Goal: Find specific page/section: Find specific page/section

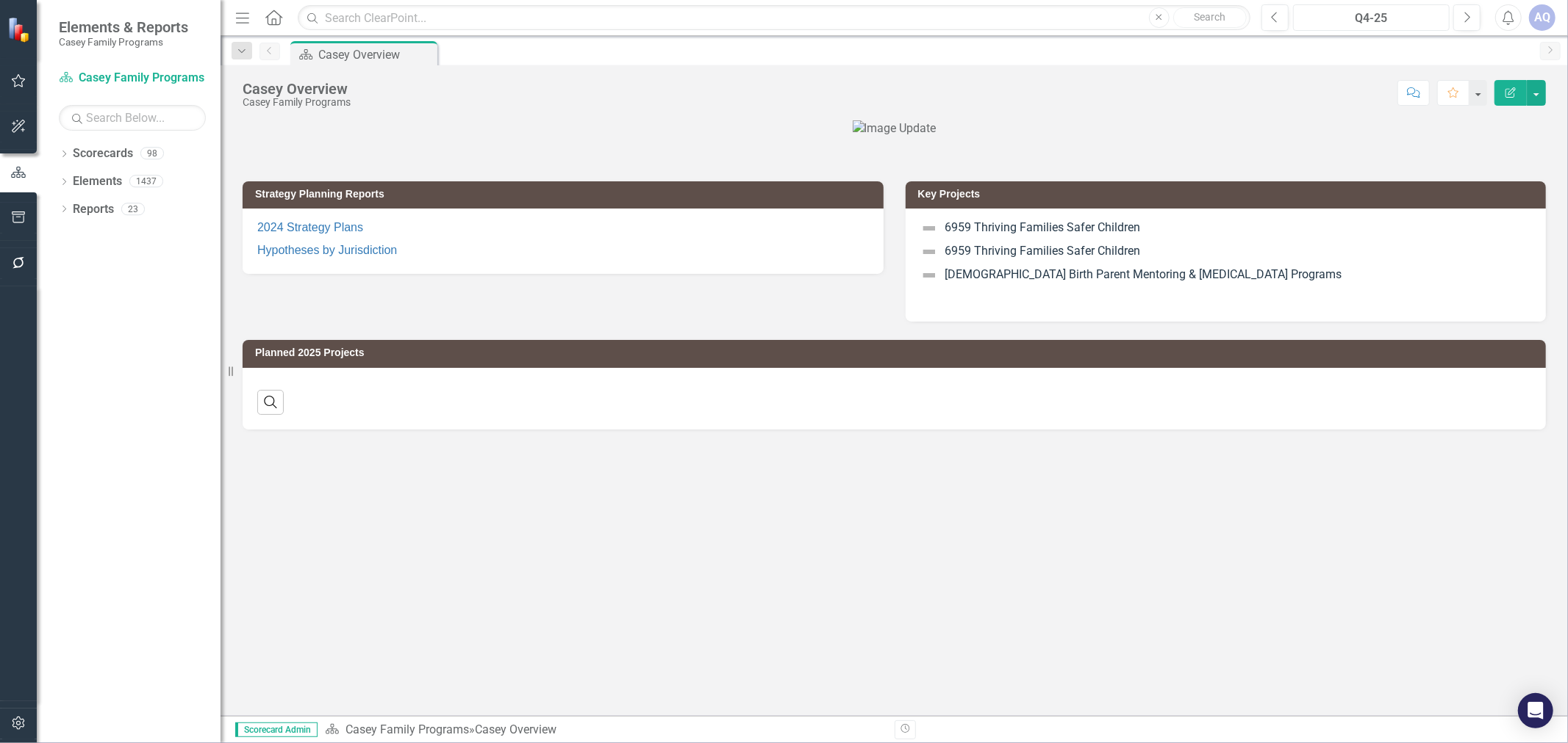
click at [1385, 9] on div "Q4-25" at bounding box center [1371, 18] width 146 height 18
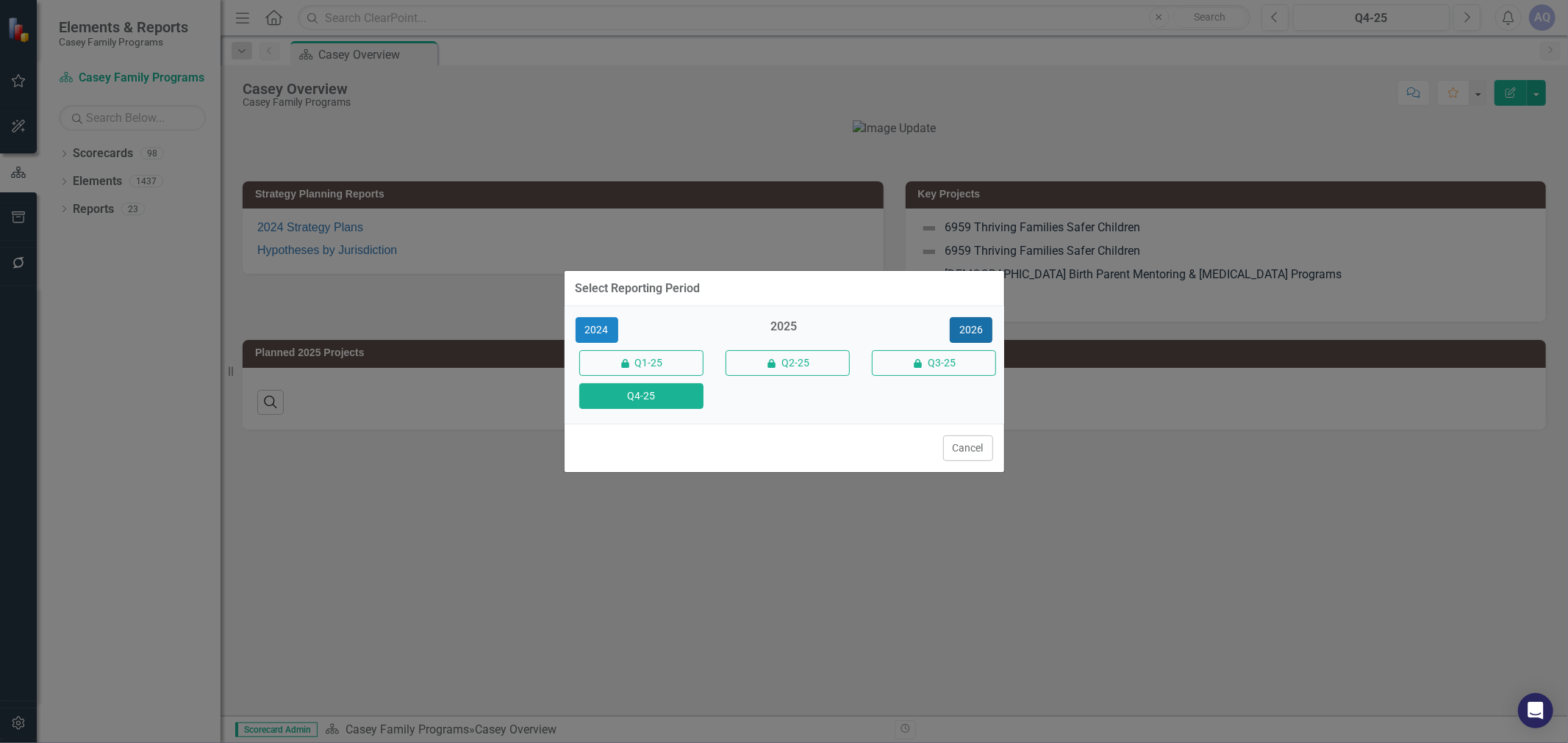
click at [953, 319] on button "2026" at bounding box center [971, 330] width 42 height 26
click at [678, 405] on button "Q4-26" at bounding box center [641, 396] width 125 height 26
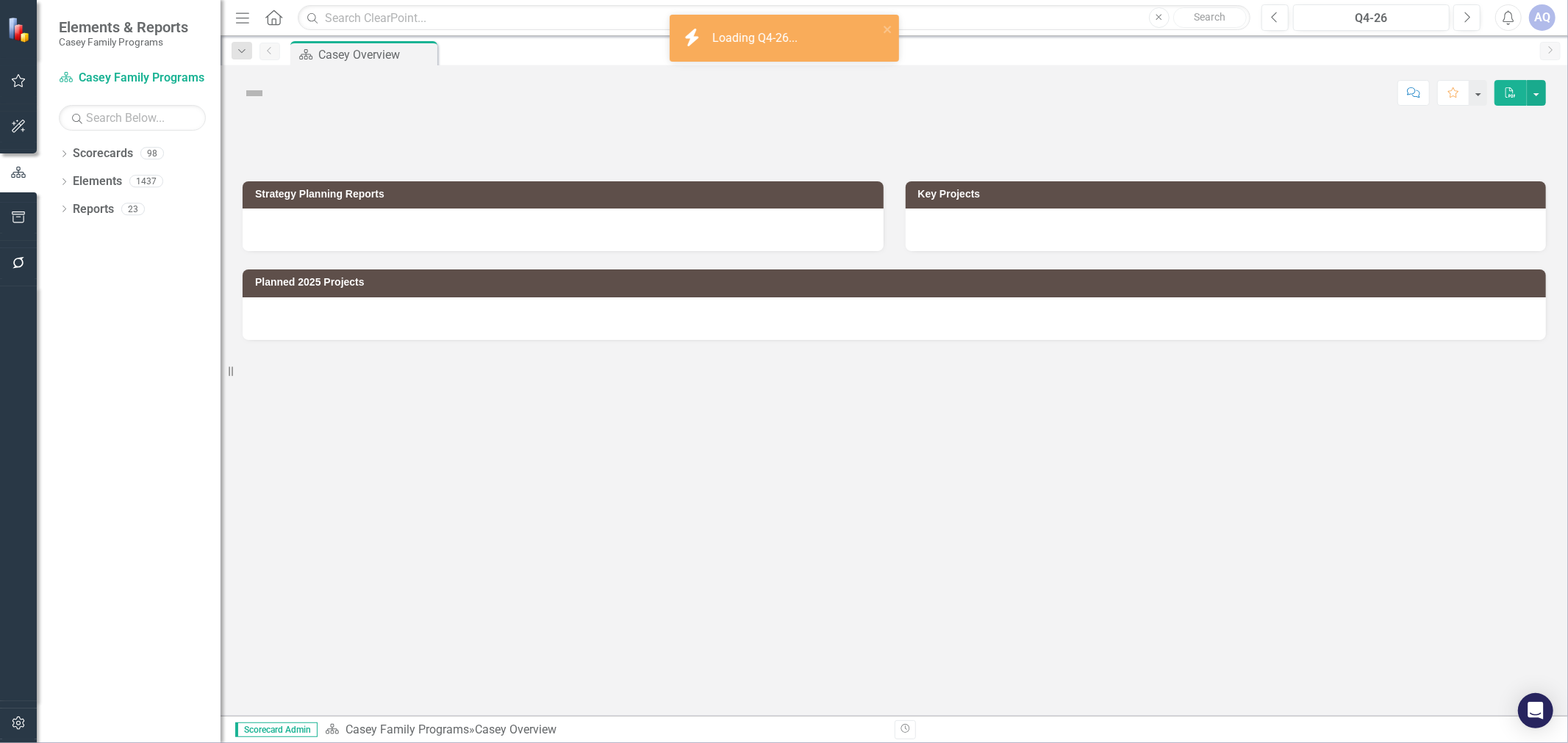
drag, startPoint x: 63, startPoint y: 155, endPoint x: 74, endPoint y: 194, distance: 40.5
click at [63, 155] on icon "Dropdown" at bounding box center [64, 155] width 10 height 8
click at [71, 186] on icon "Dropdown" at bounding box center [72, 181] width 11 height 9
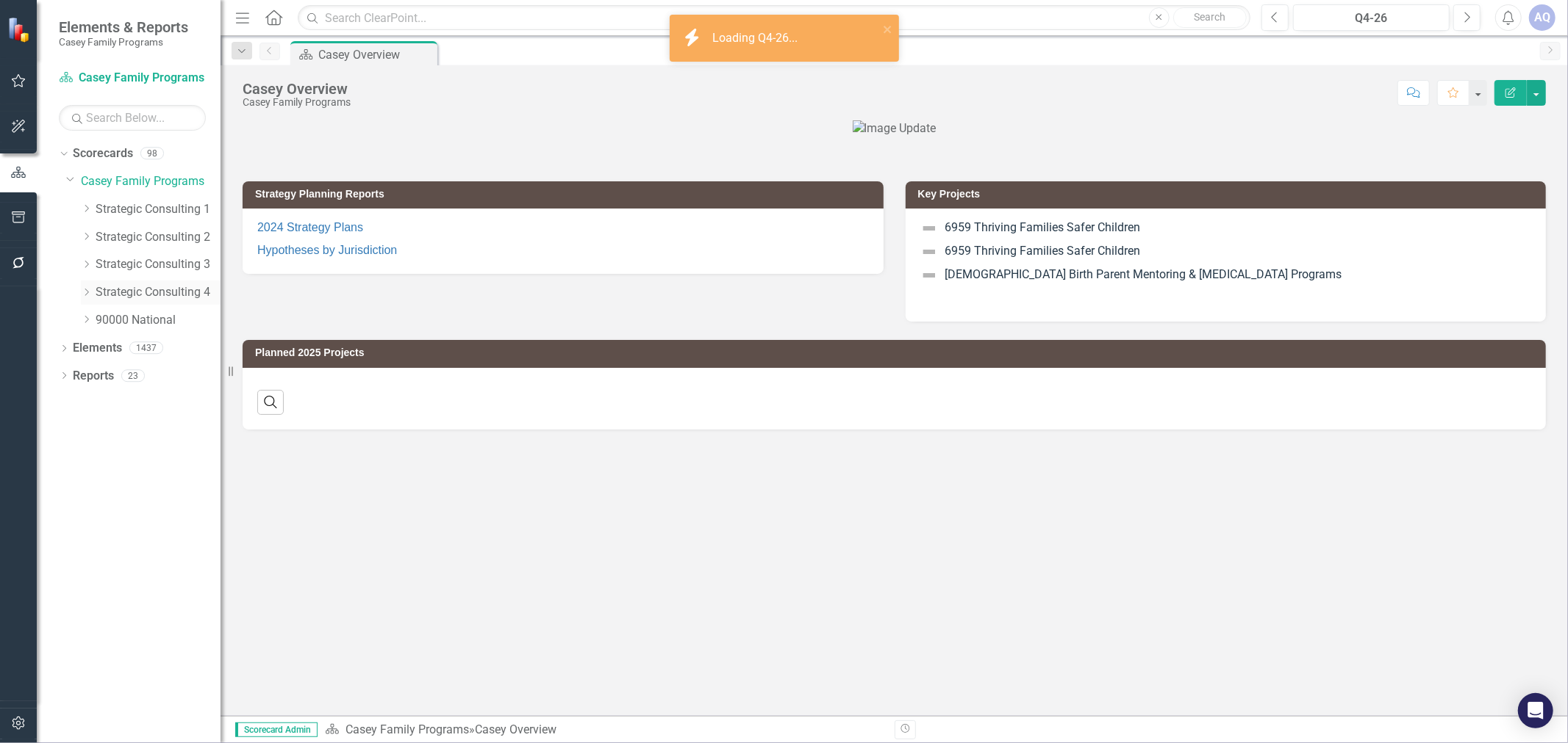
click at [89, 293] on icon at bounding box center [87, 293] width 4 height 7
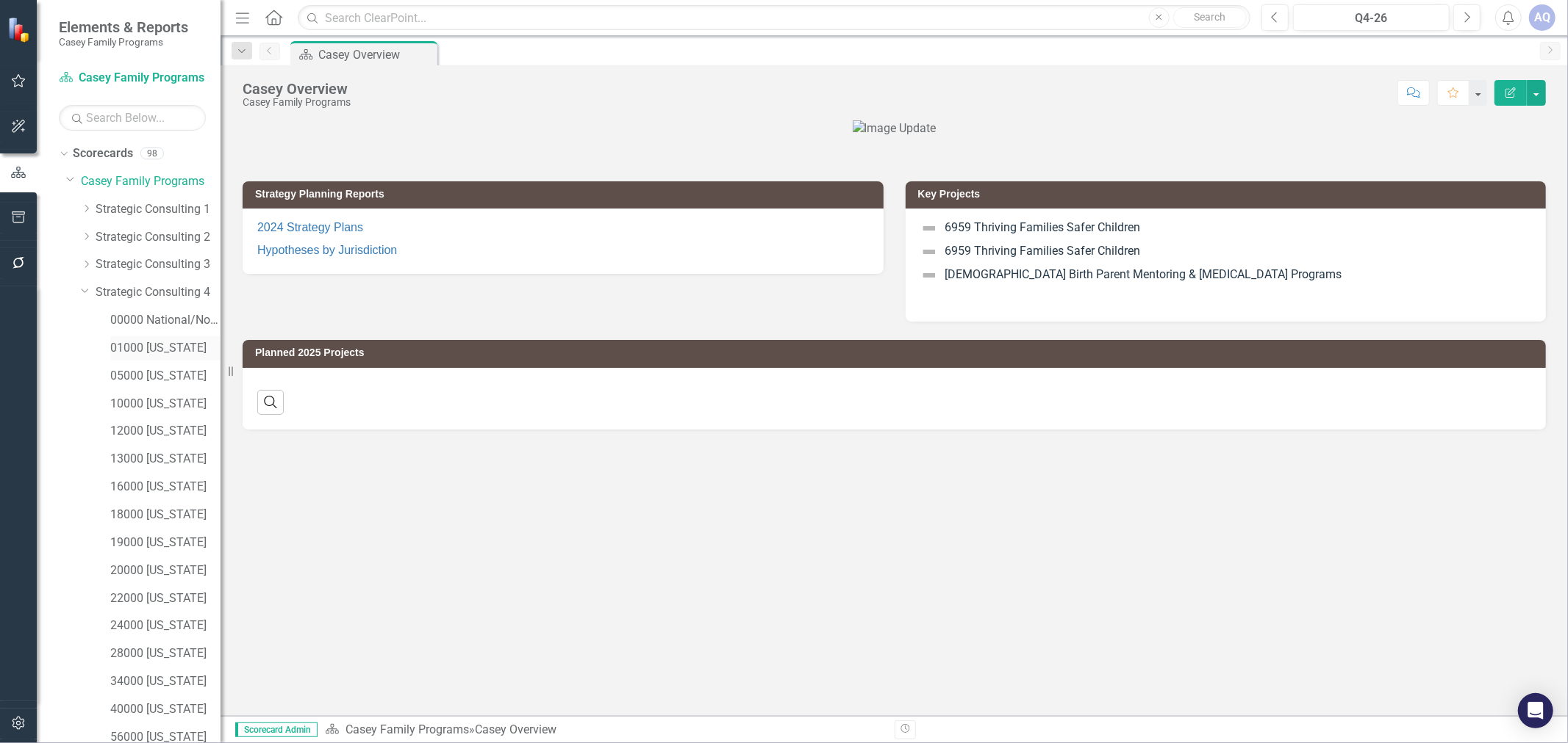
click at [163, 342] on link "01000 [US_STATE]" at bounding box center [164, 349] width 110 height 17
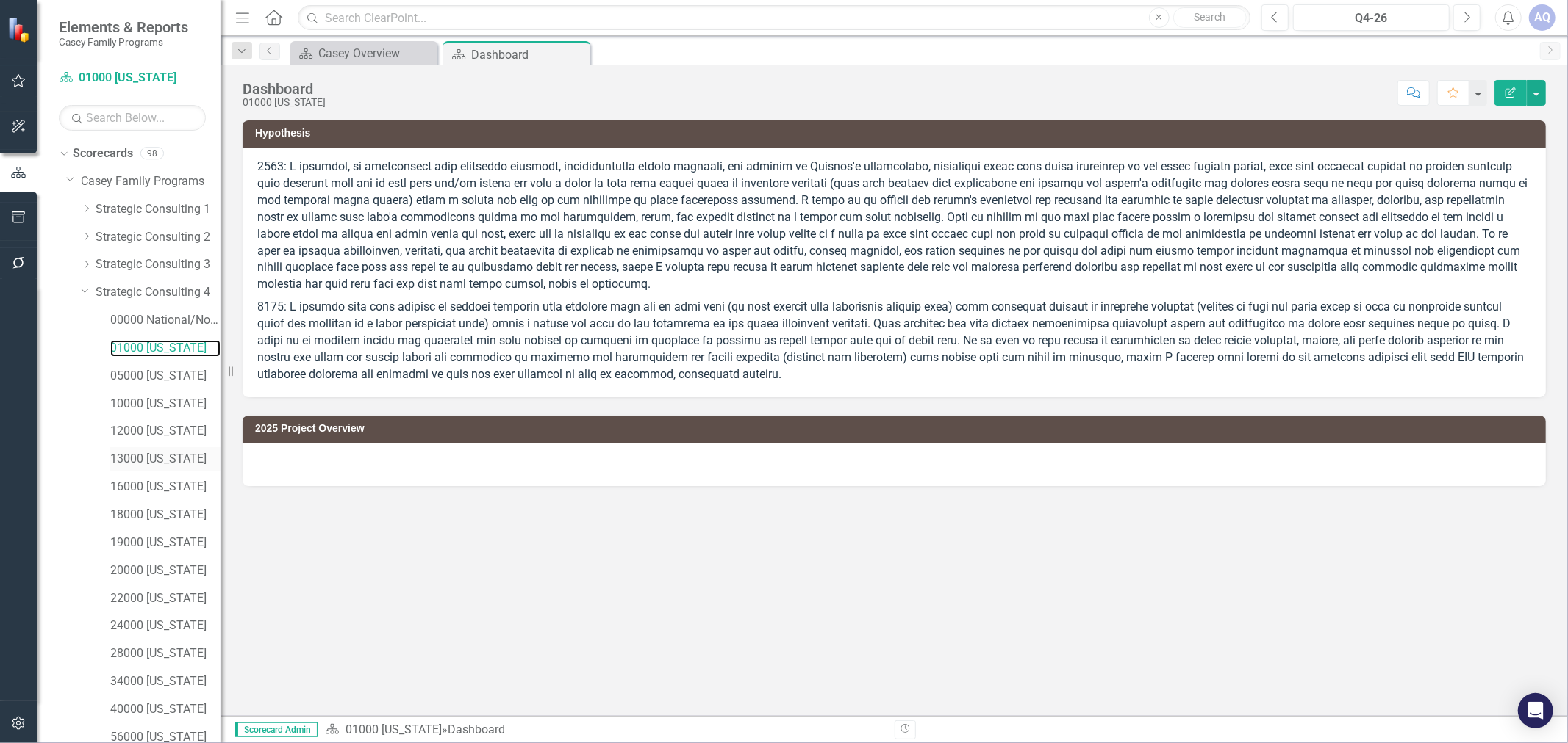
scroll to position [93, 0]
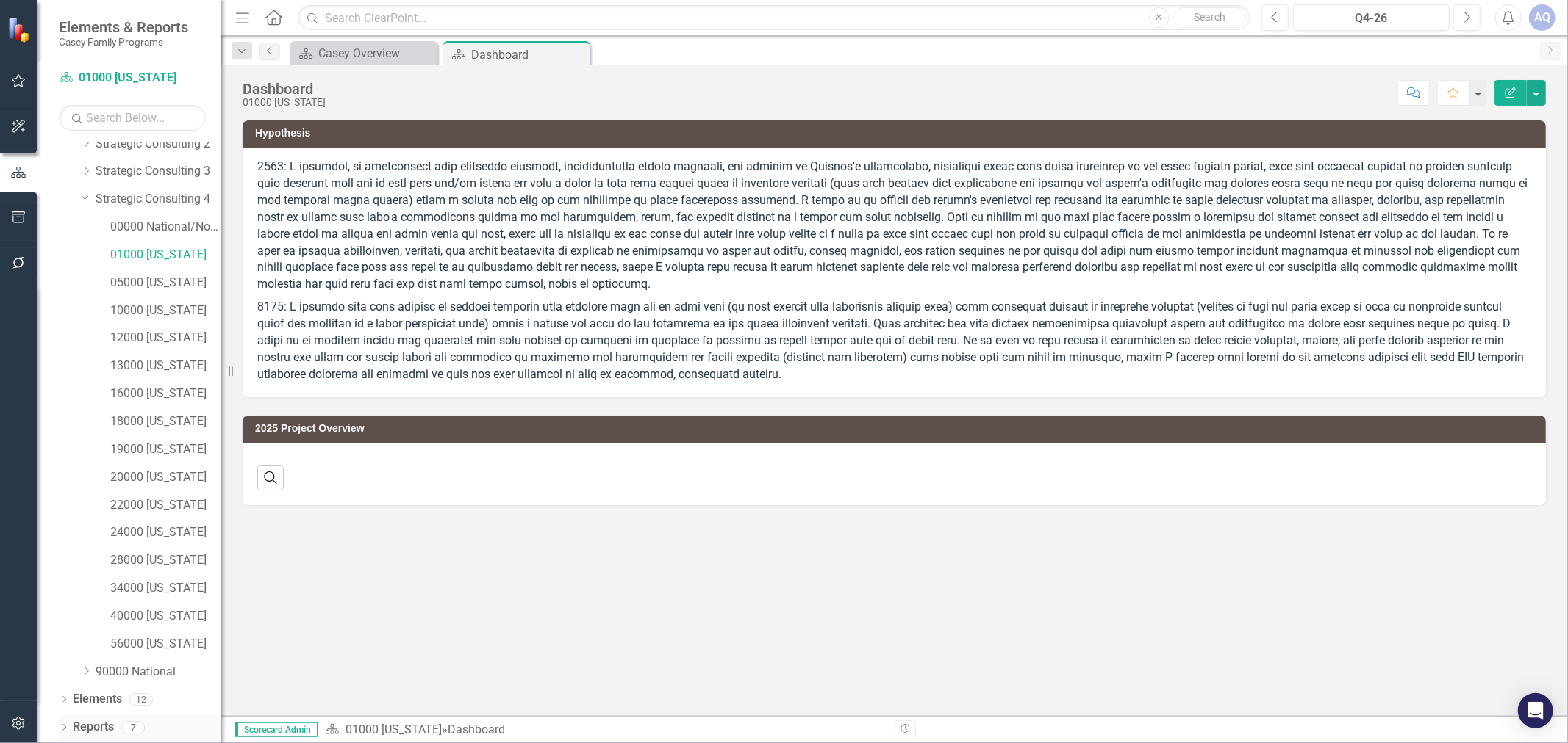
click at [64, 730] on icon "Dropdown" at bounding box center [64, 729] width 10 height 8
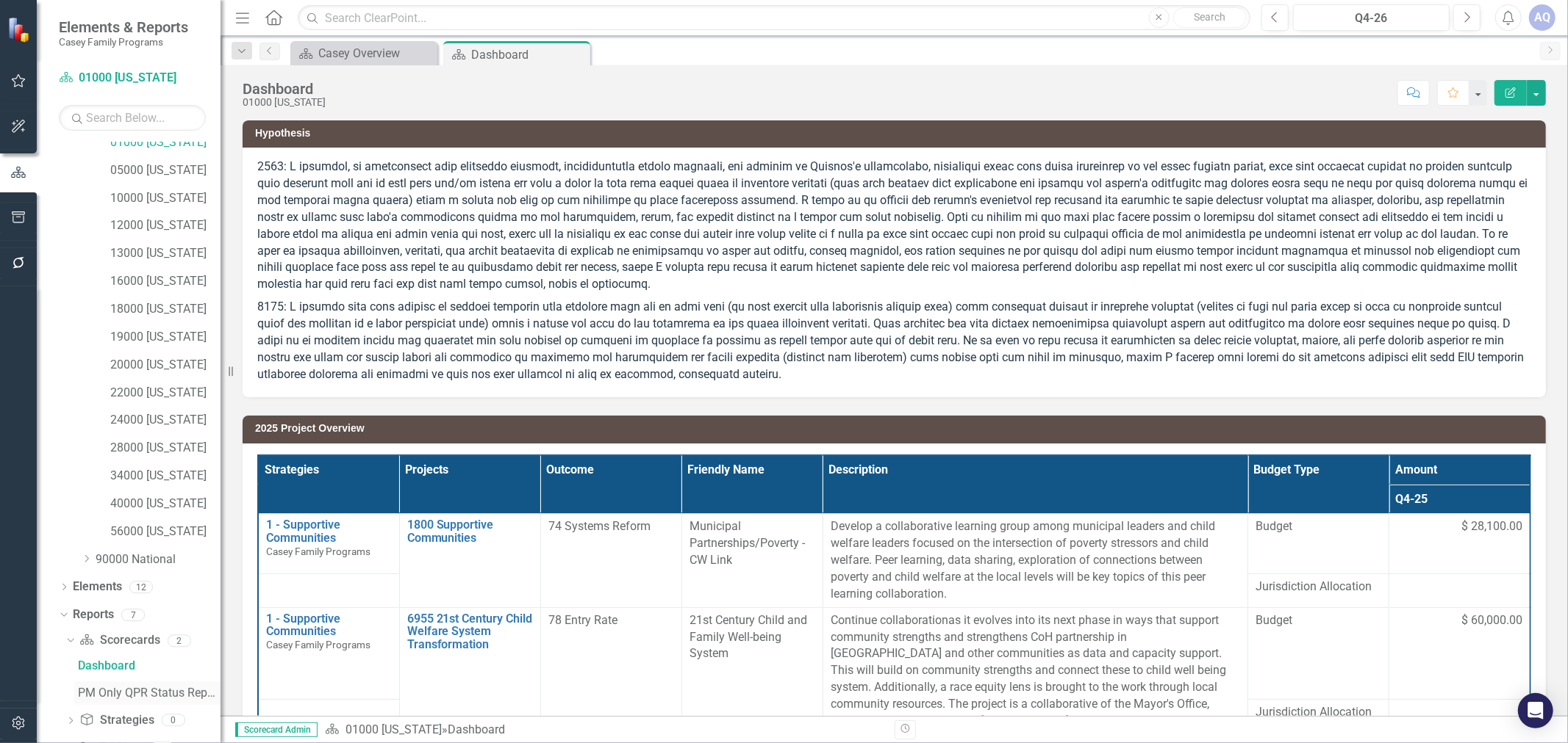
scroll to position [276, 0]
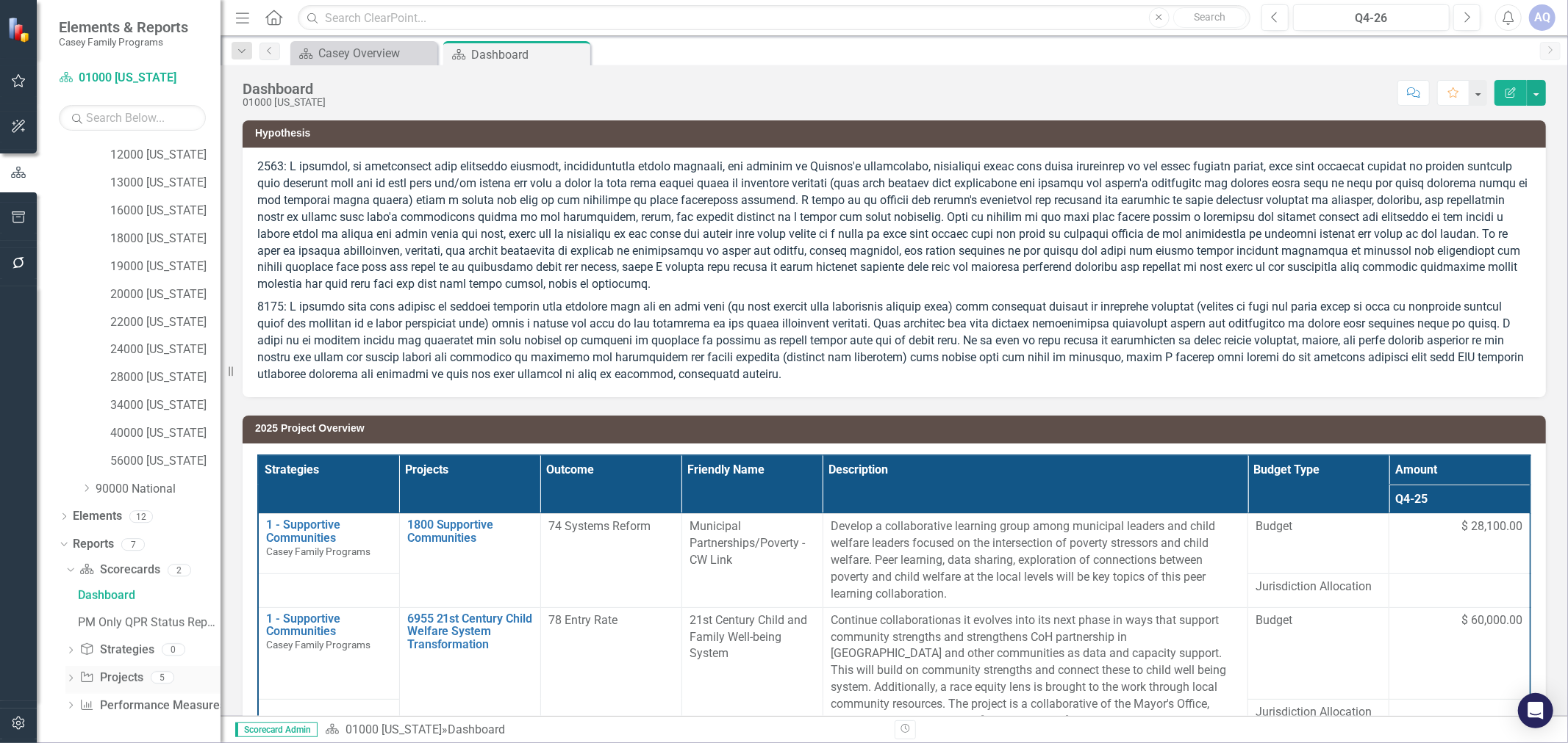
click at [71, 677] on icon "Dropdown" at bounding box center [70, 679] width 10 height 8
click at [105, 656] on div "2026 Jurisdictional Projects Assessment" at bounding box center [149, 652] width 142 height 13
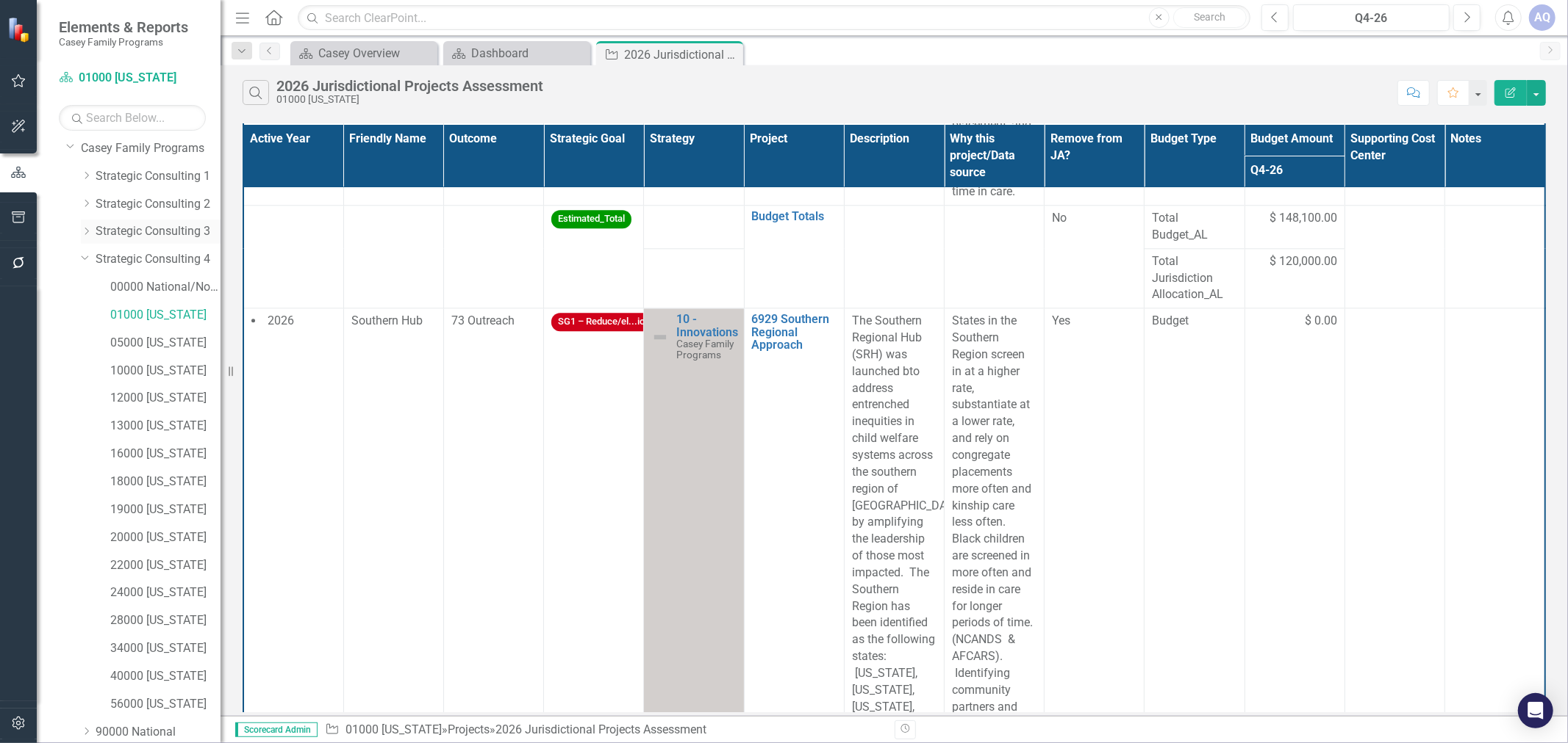
scroll to position [32, 0]
click at [173, 349] on link "05000 [US_STATE]" at bounding box center [164, 344] width 110 height 17
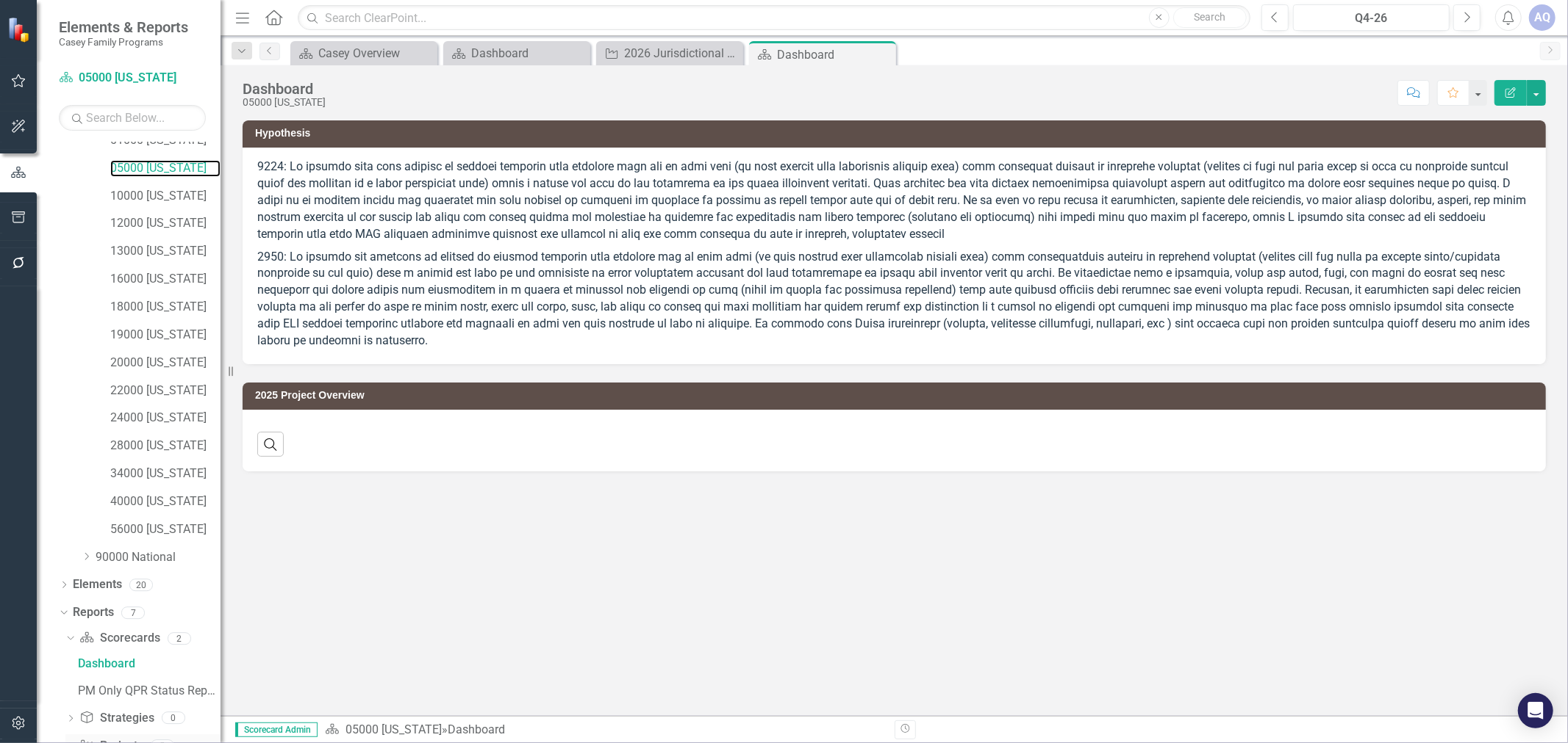
scroll to position [276, 0]
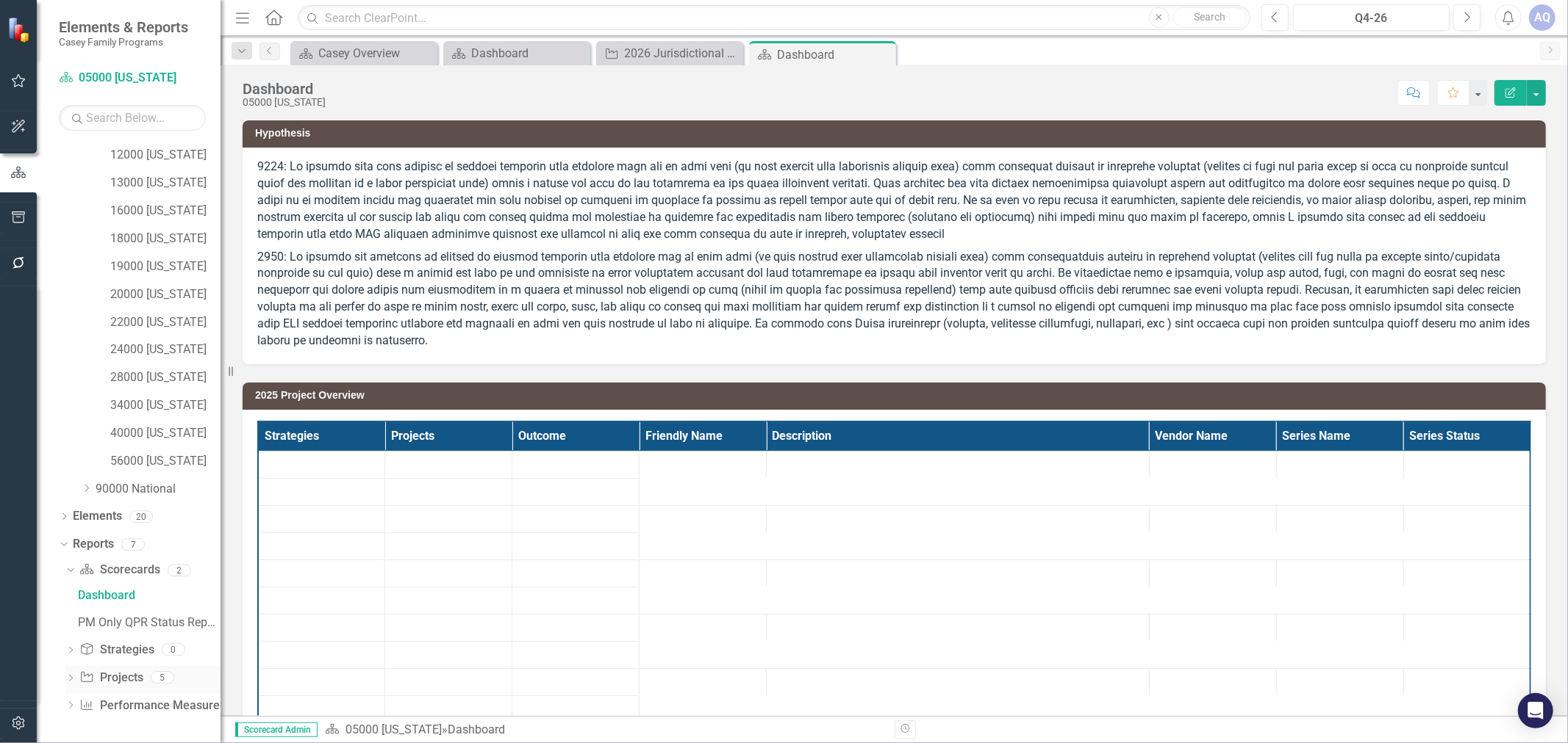
click at [71, 678] on icon "Dropdown" at bounding box center [70, 679] width 10 height 8
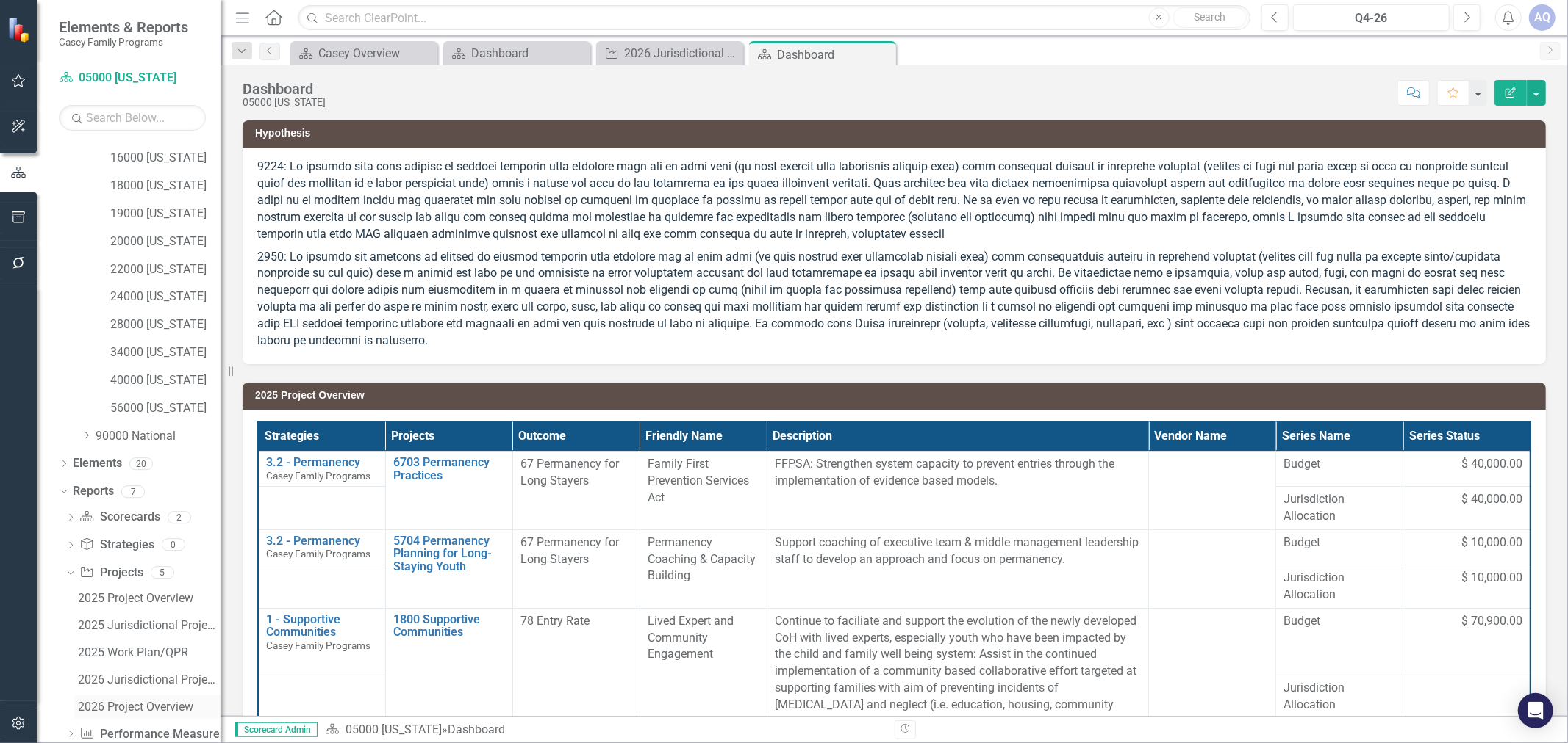
scroll to position [358, 0]
click at [144, 677] on div "2026 Project Overview" at bounding box center [149, 678] width 142 height 13
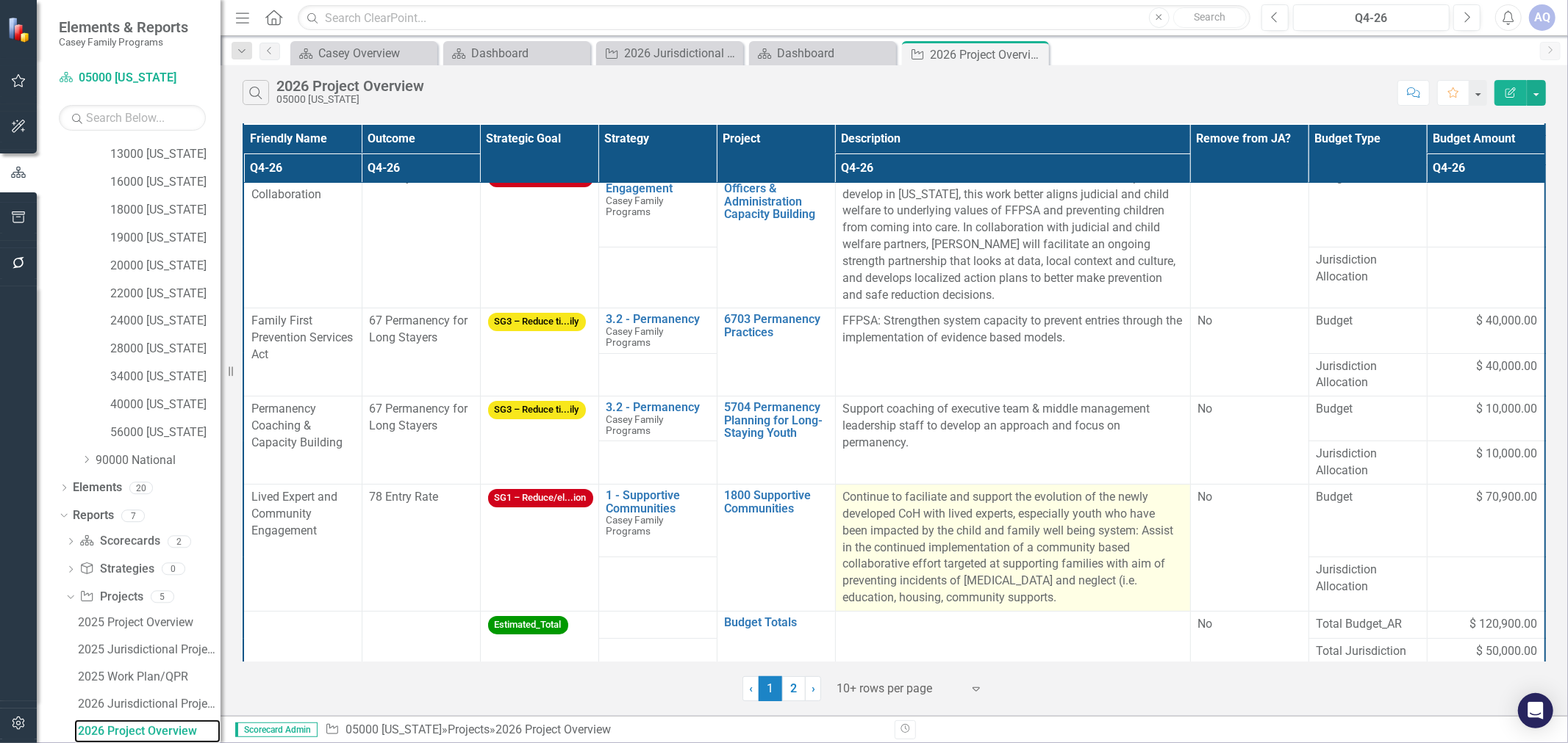
scroll to position [24, 0]
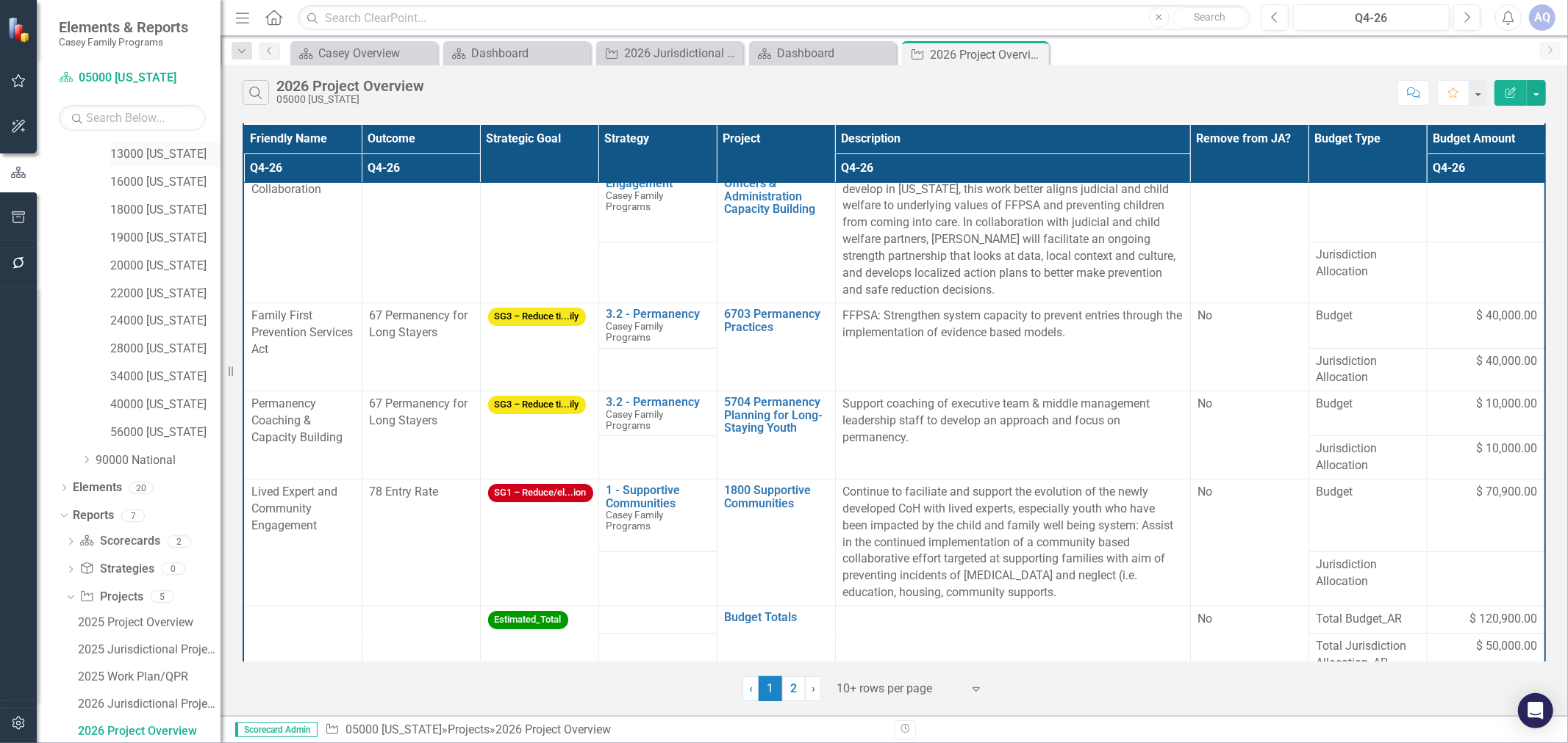
click at [157, 163] on div "13000 [US_STATE]" at bounding box center [164, 154] width 110 height 24
click at [165, 157] on link "13000 [US_STATE]" at bounding box center [164, 154] width 110 height 17
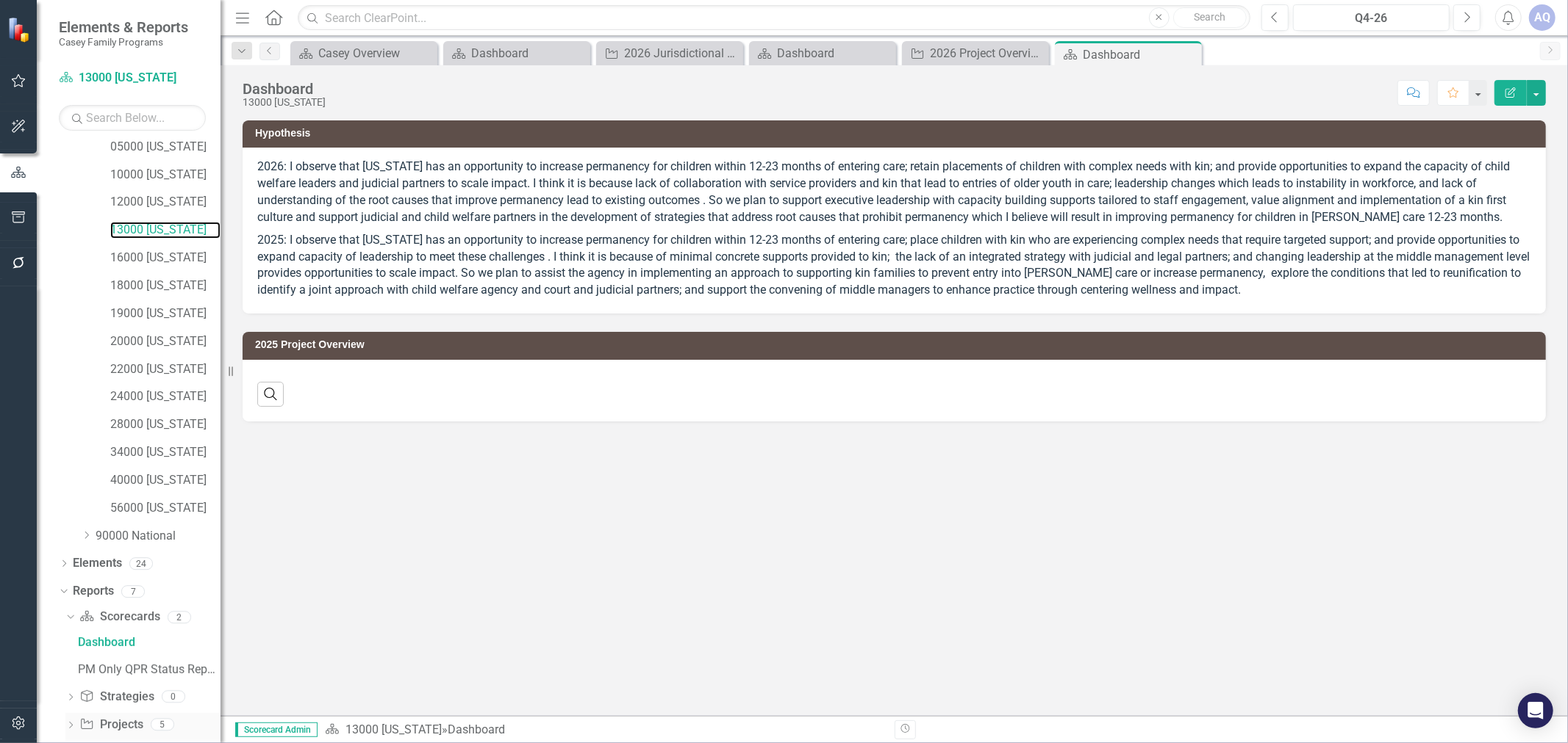
scroll to position [276, 0]
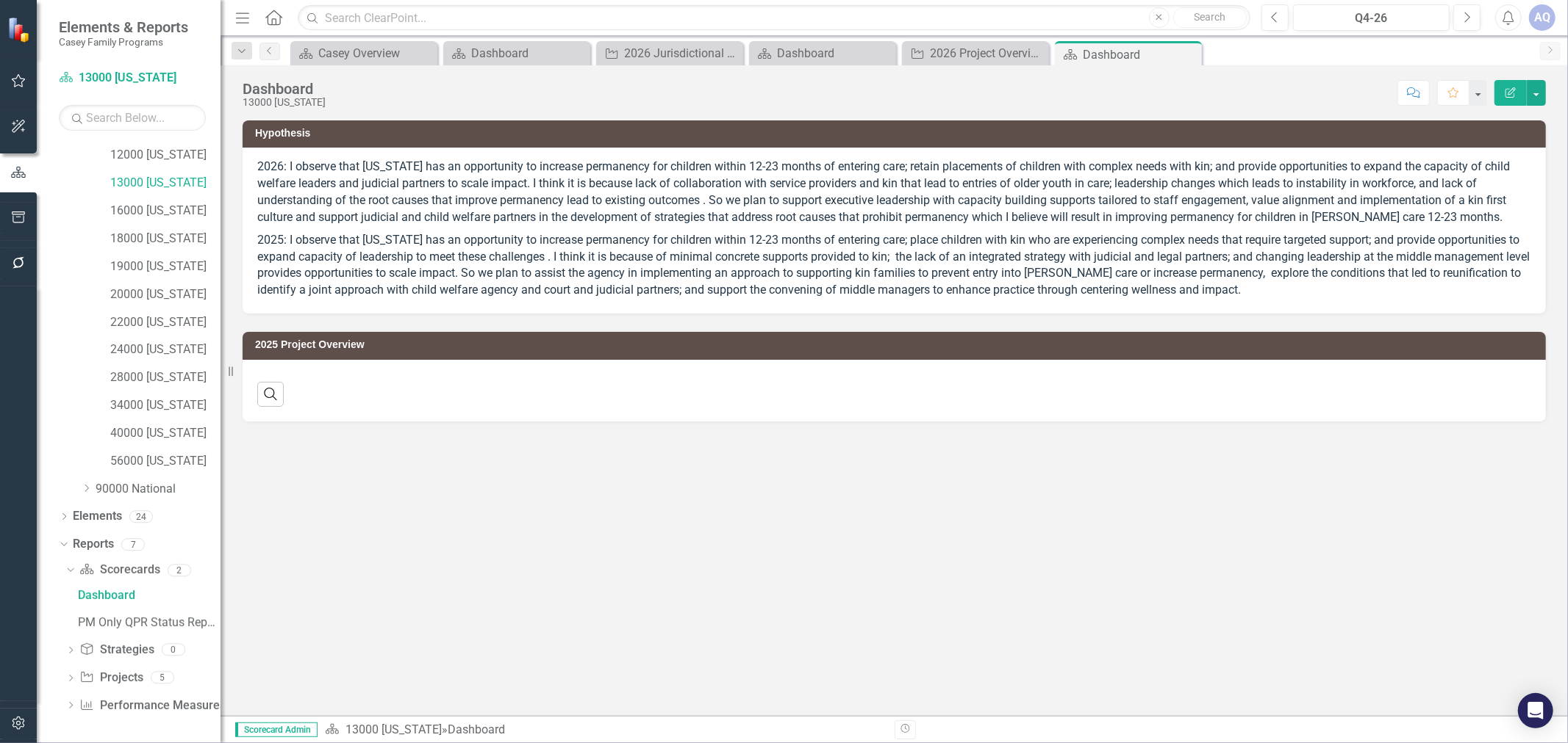
click at [70, 680] on icon "Dropdown" at bounding box center [70, 679] width 10 height 8
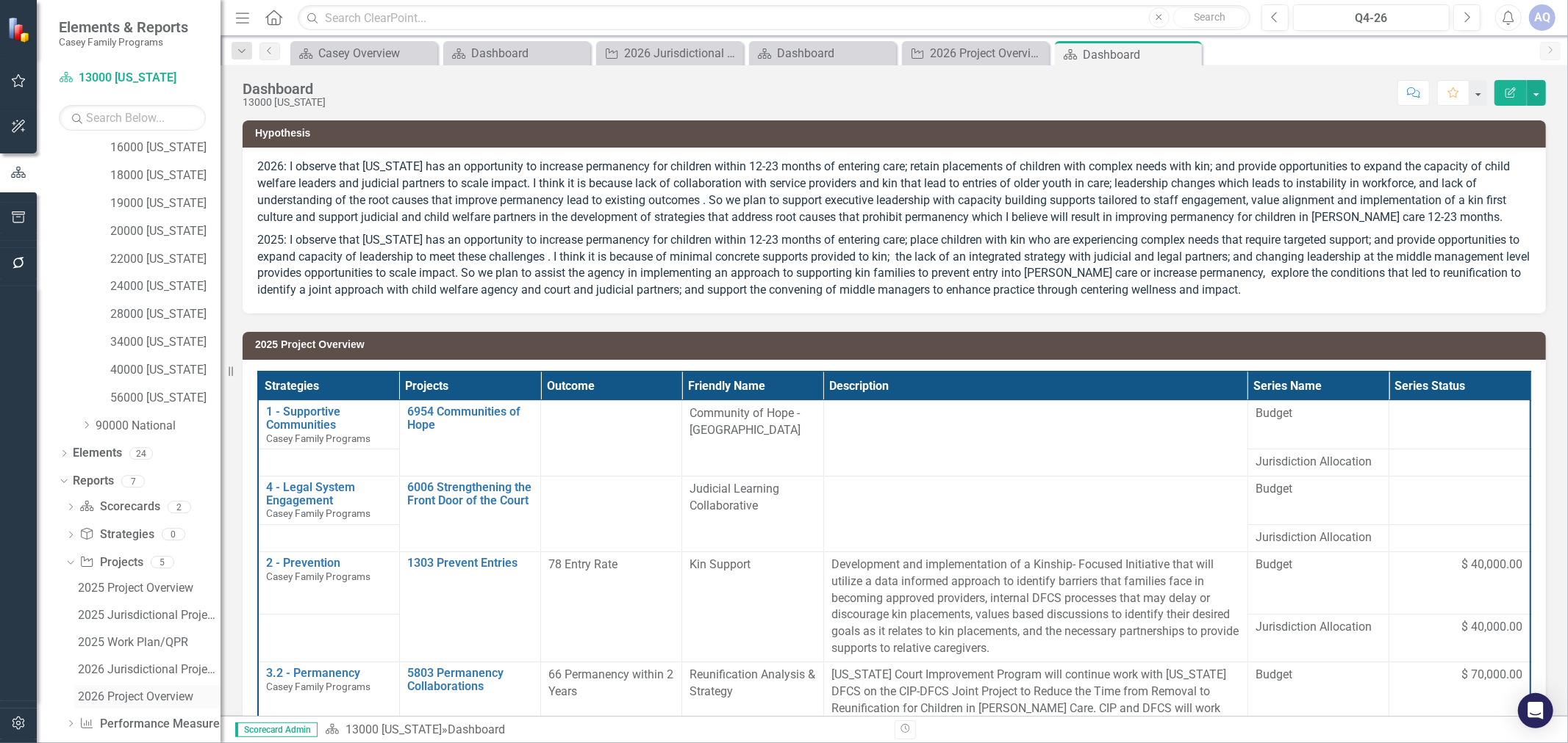
scroll to position [358, 0]
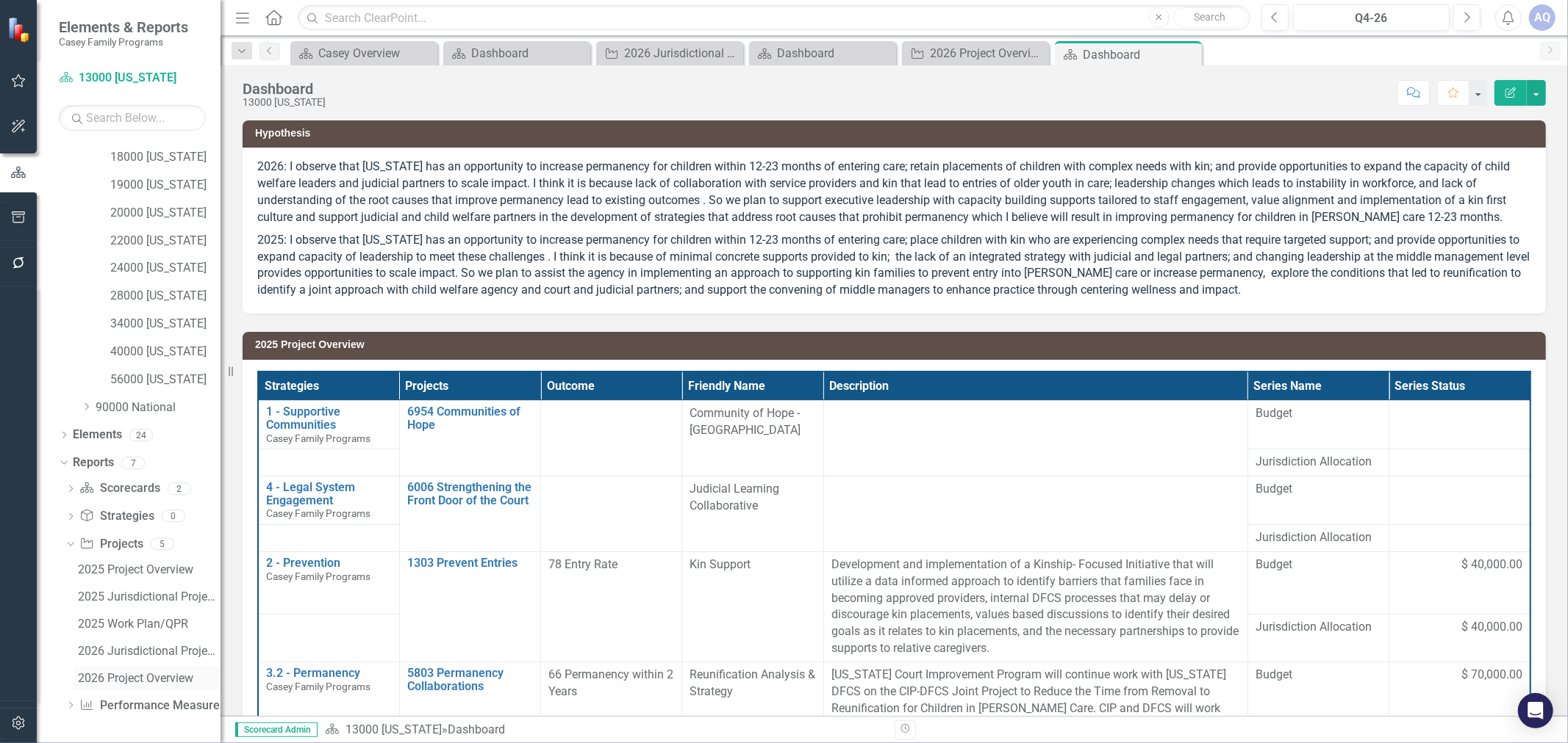
click at [126, 680] on div "2026 Project Overview" at bounding box center [149, 678] width 142 height 13
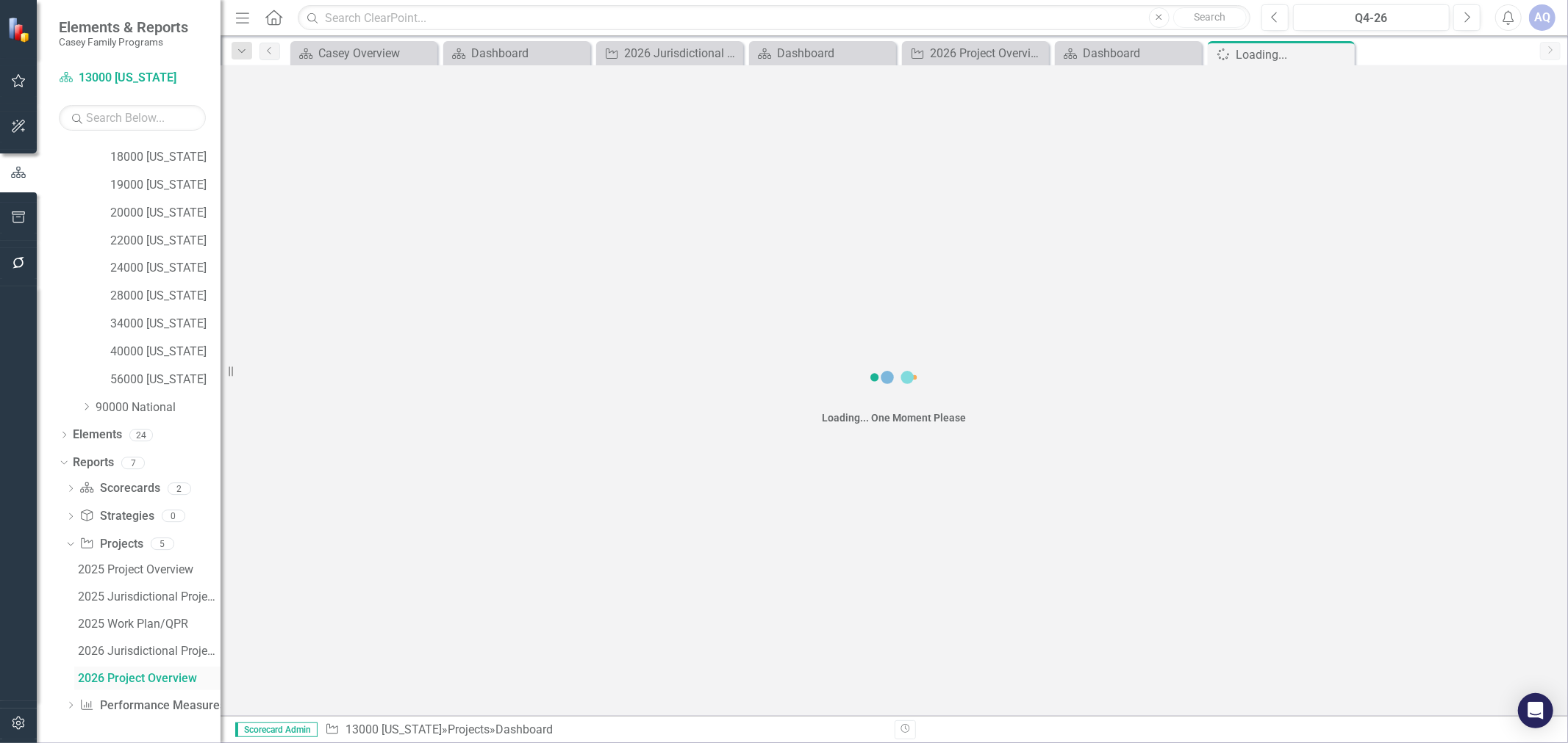
scroll to position [305, 0]
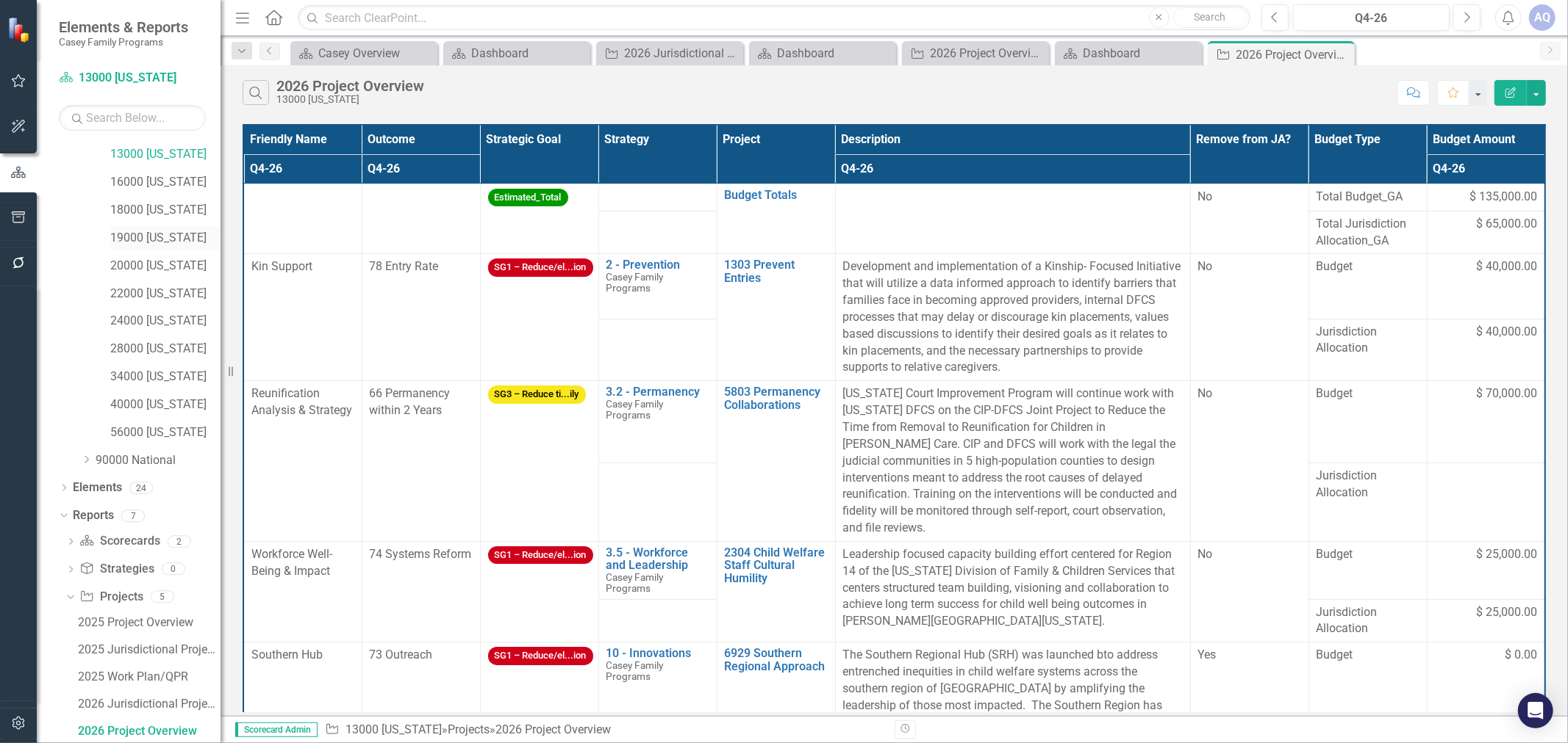
click at [157, 230] on link "19000 [US_STATE]" at bounding box center [164, 238] width 110 height 17
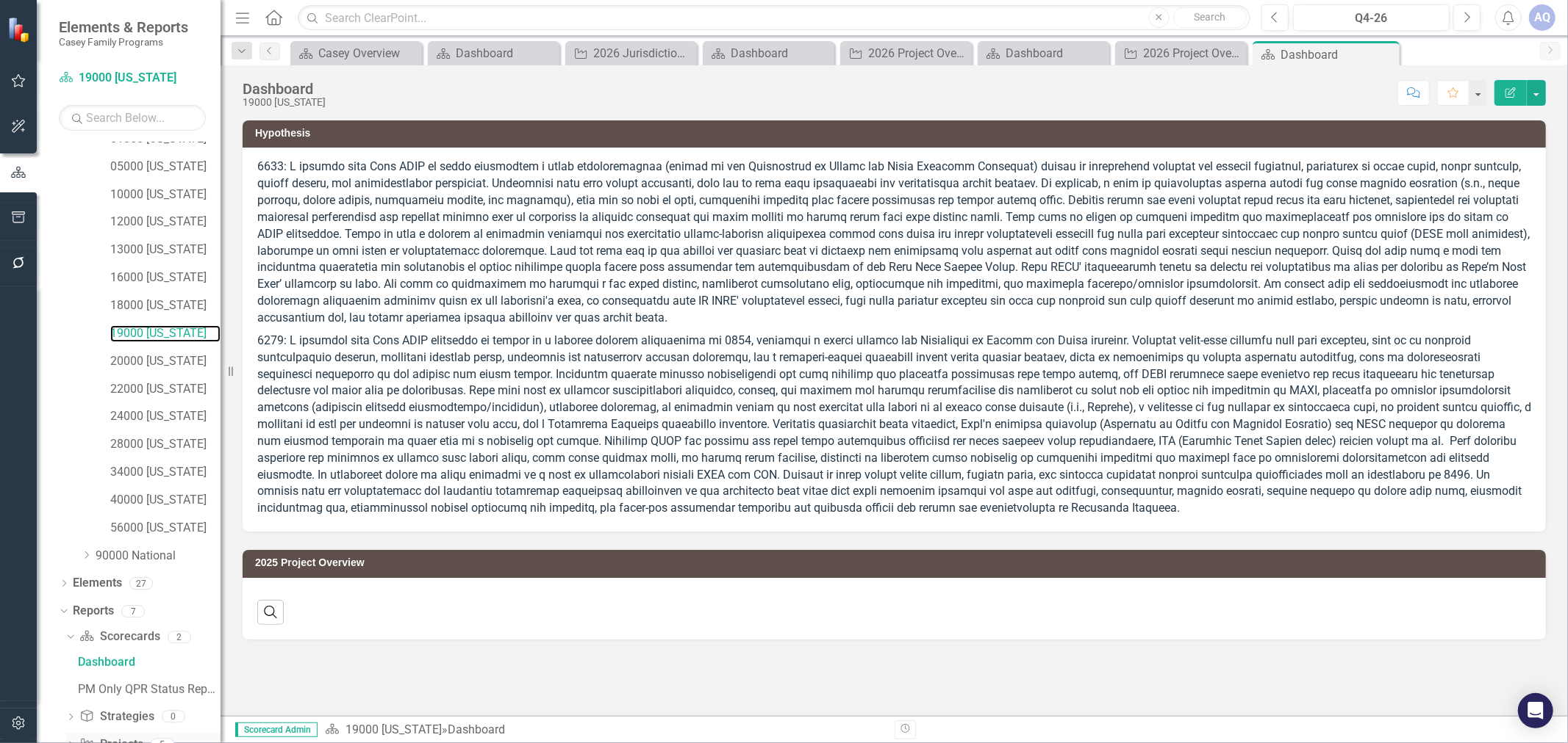
scroll to position [276, 0]
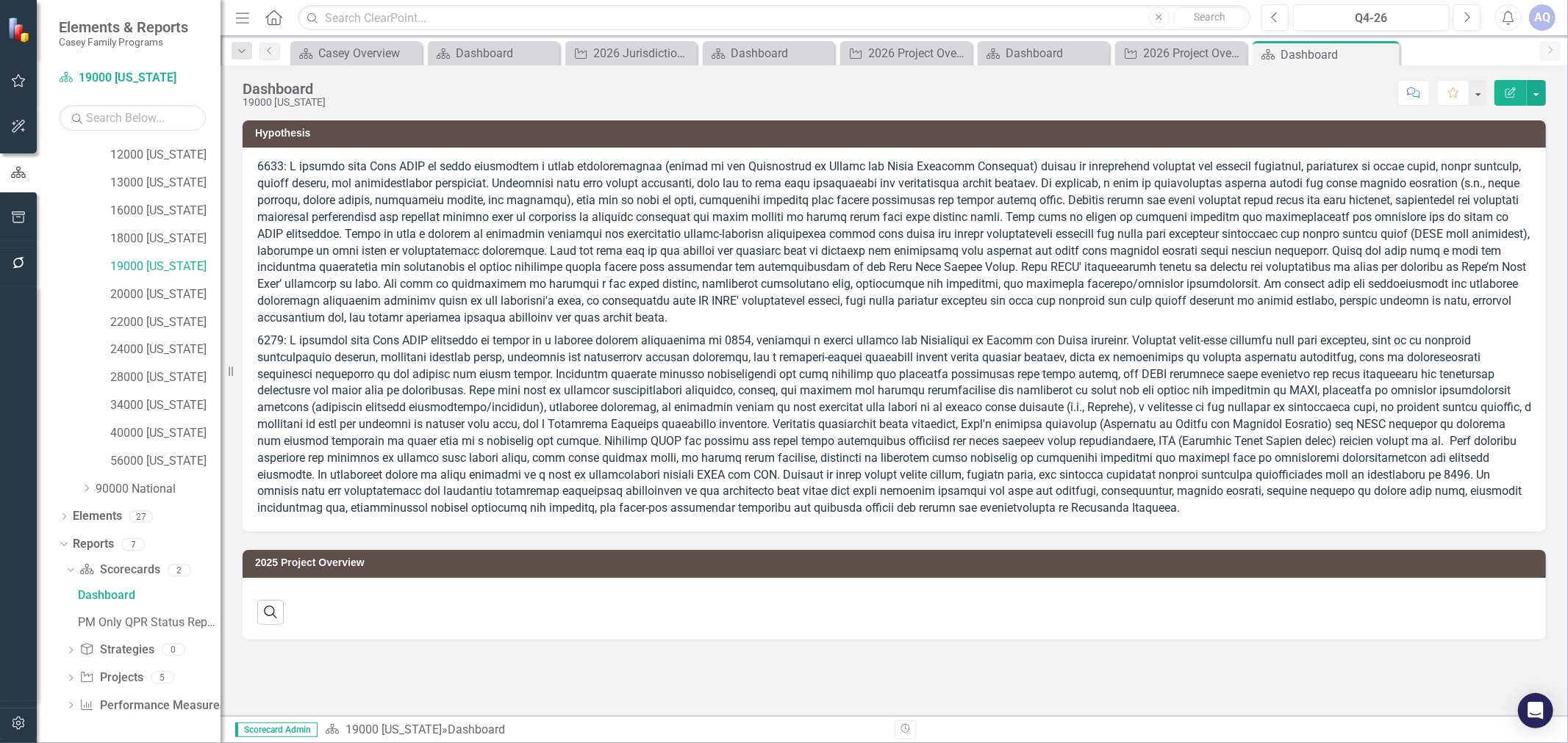
drag, startPoint x: 70, startPoint y: 679, endPoint x: 81, endPoint y: 678, distance: 11.0
click at [70, 679] on icon "Dropdown" at bounding box center [70, 679] width 10 height 8
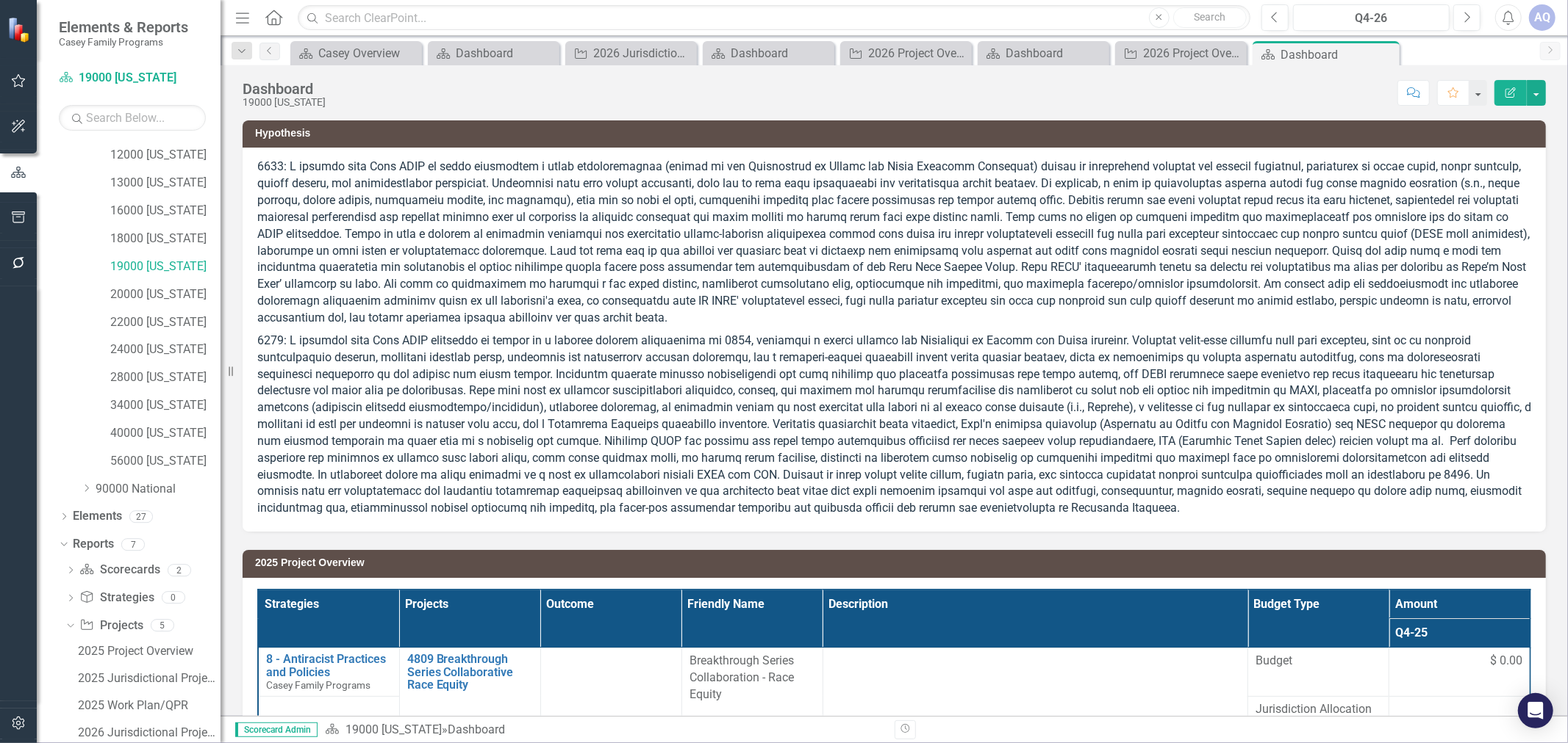
scroll to position [358, 0]
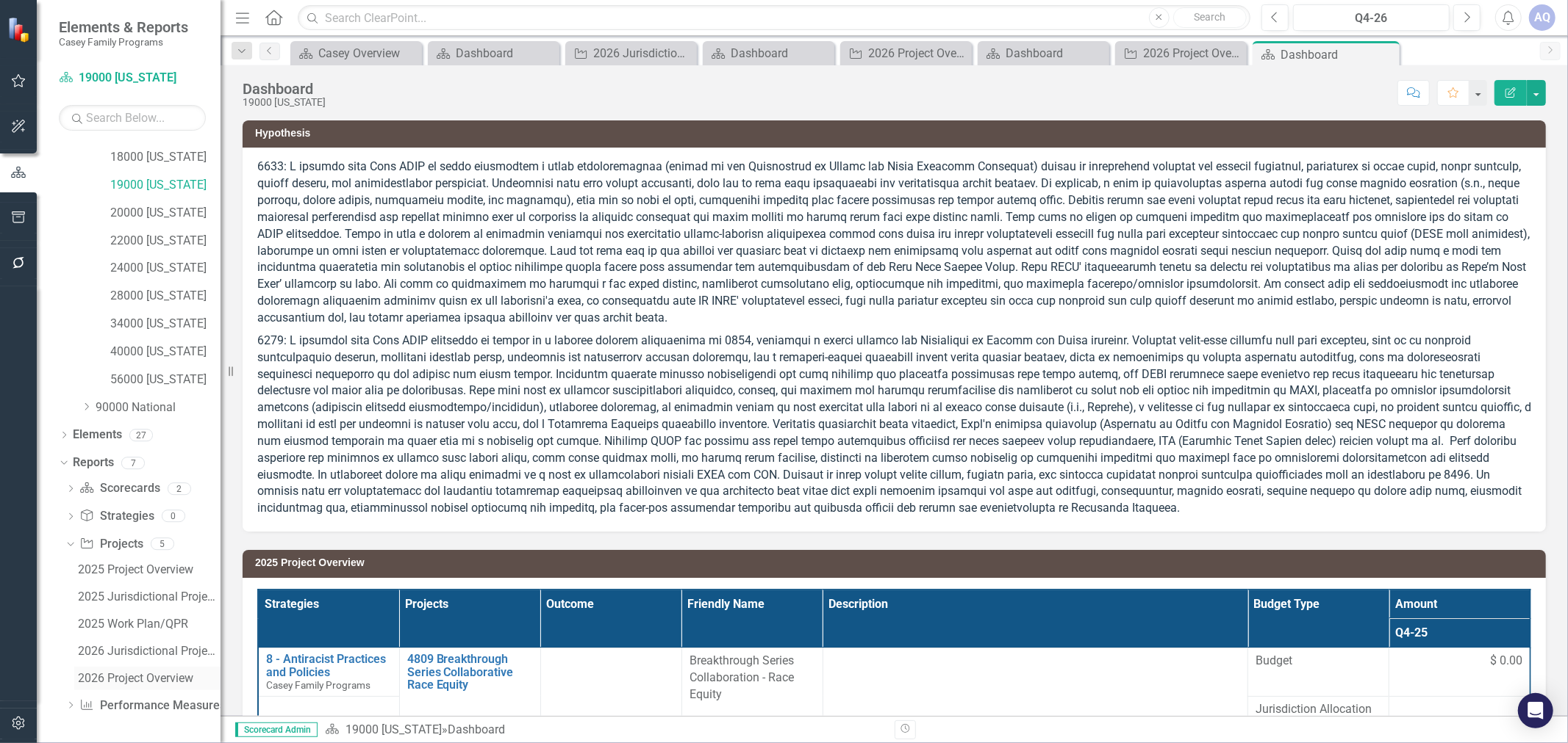
click at [149, 674] on div "2026 Project Overview" at bounding box center [149, 678] width 142 height 13
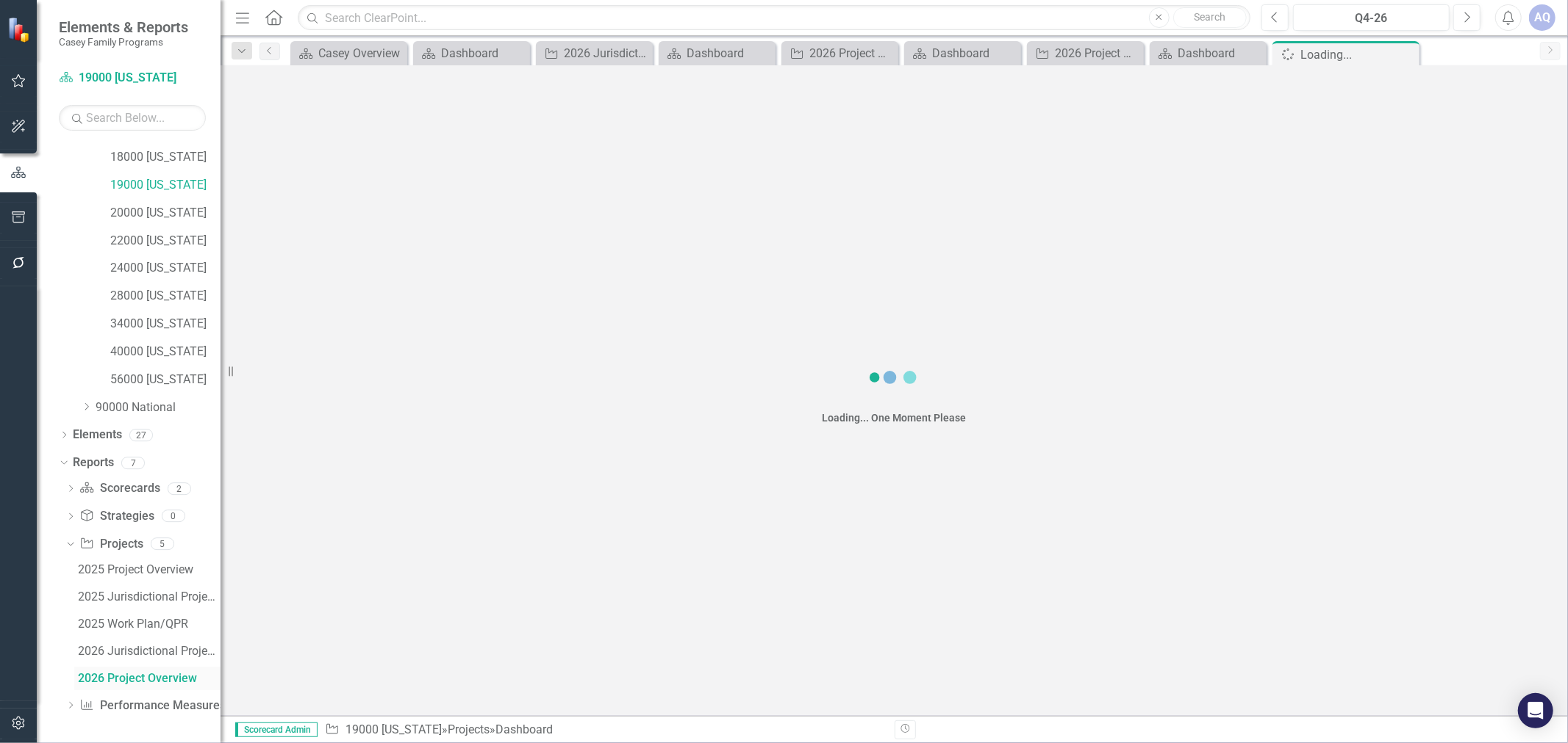
scroll to position [305, 0]
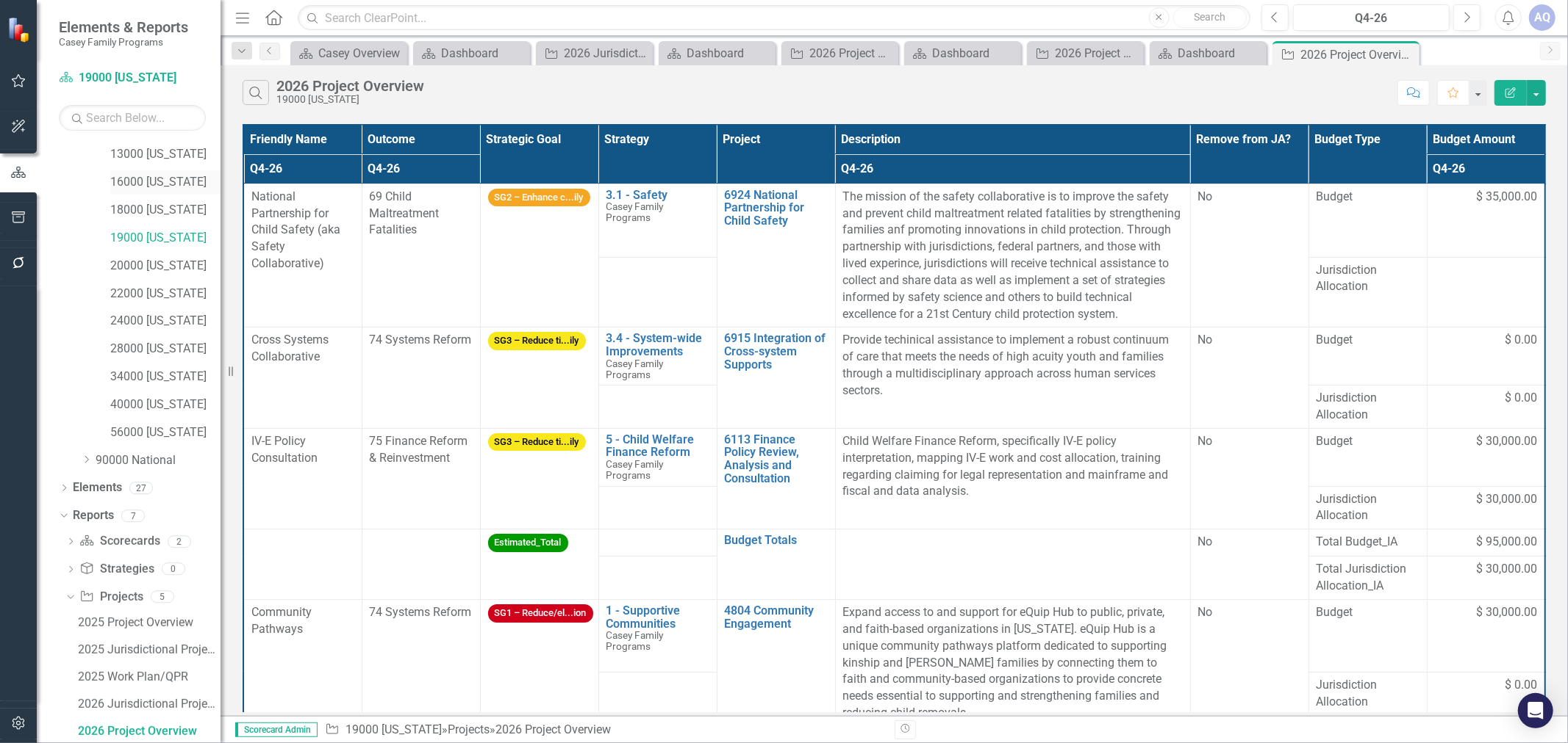
click at [157, 186] on link "16000 [US_STATE]" at bounding box center [164, 183] width 110 height 17
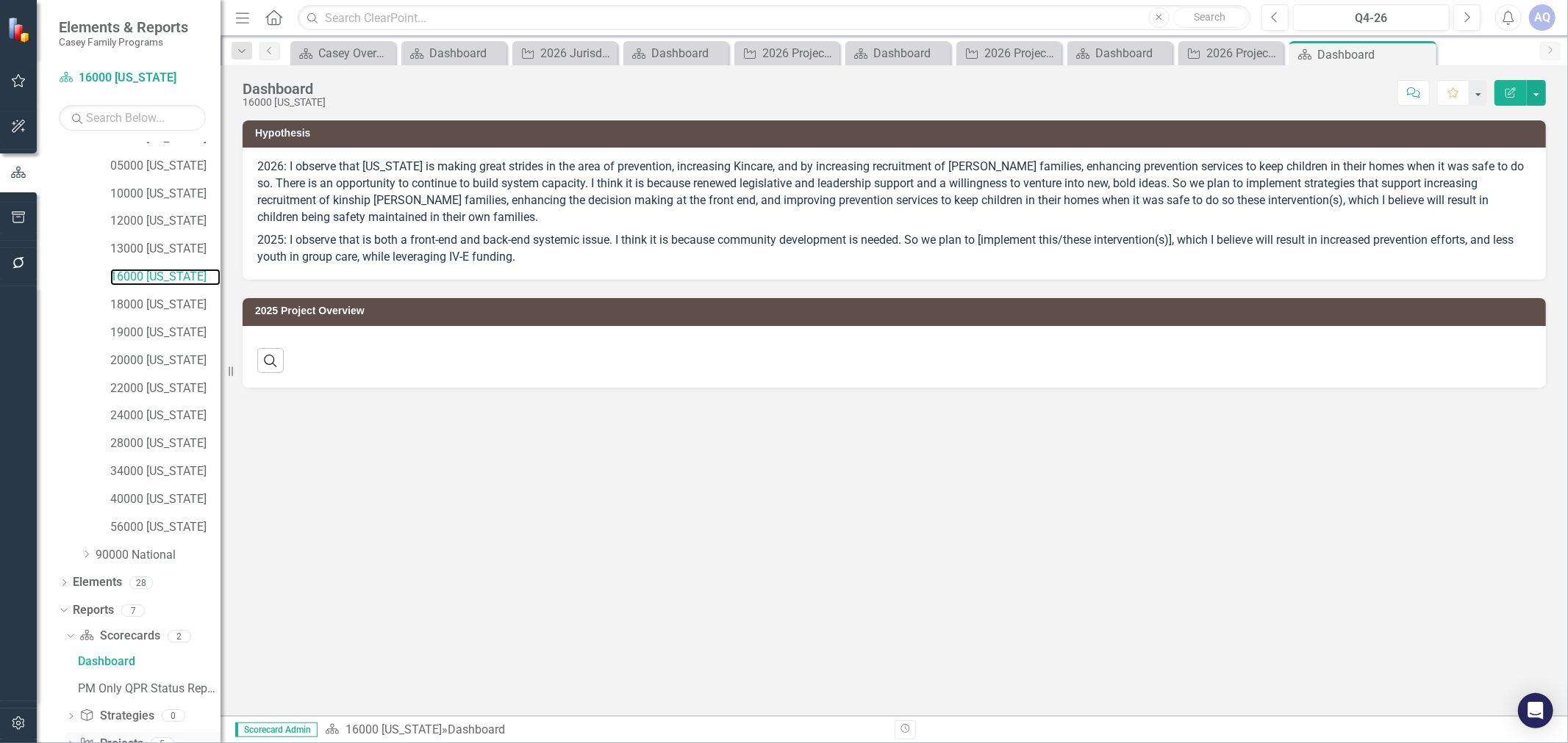
scroll to position [276, 0]
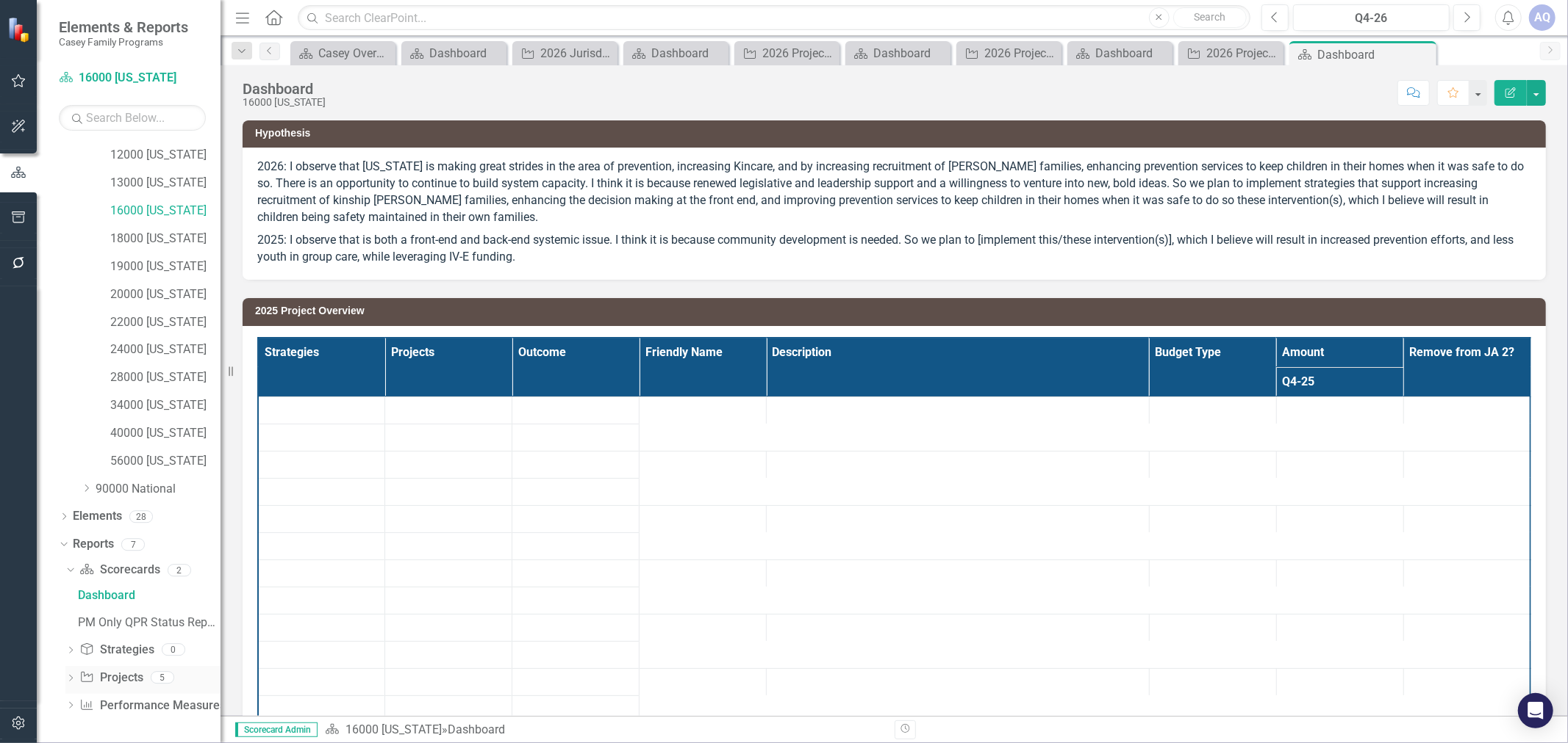
click at [68, 680] on icon "Dropdown" at bounding box center [70, 679] width 10 height 8
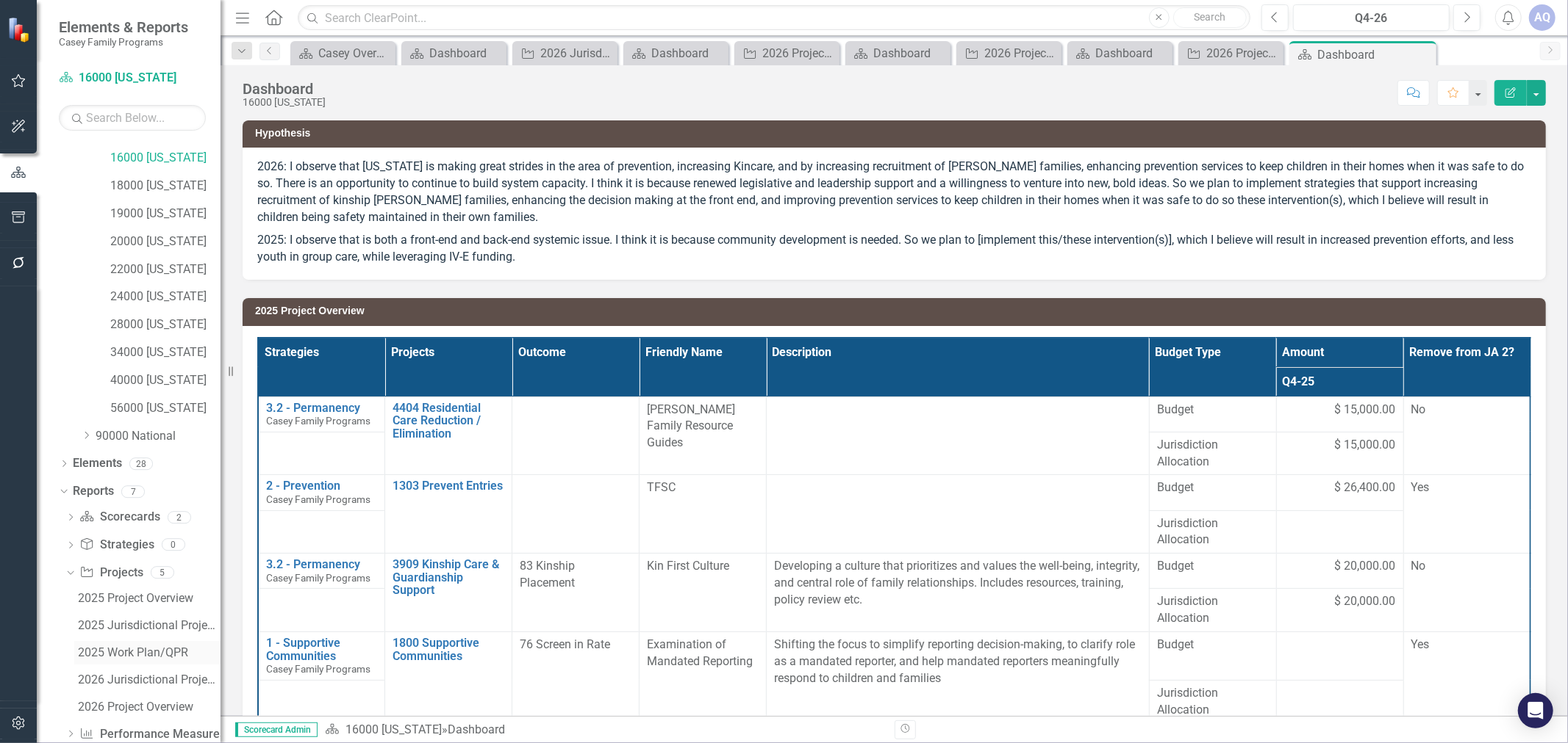
scroll to position [358, 0]
click at [147, 676] on div "2026 Project Overview" at bounding box center [149, 678] width 142 height 13
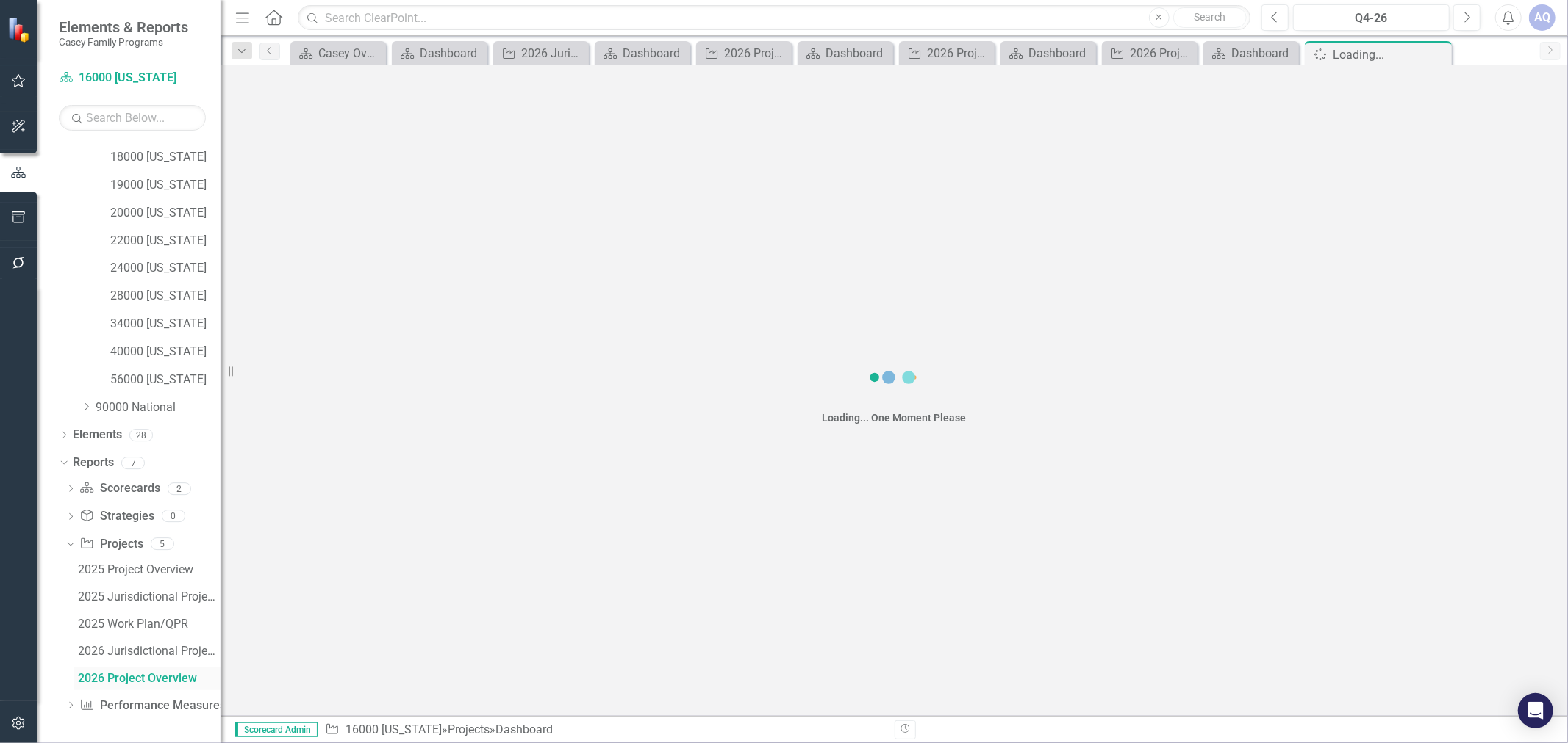
scroll to position [305, 0]
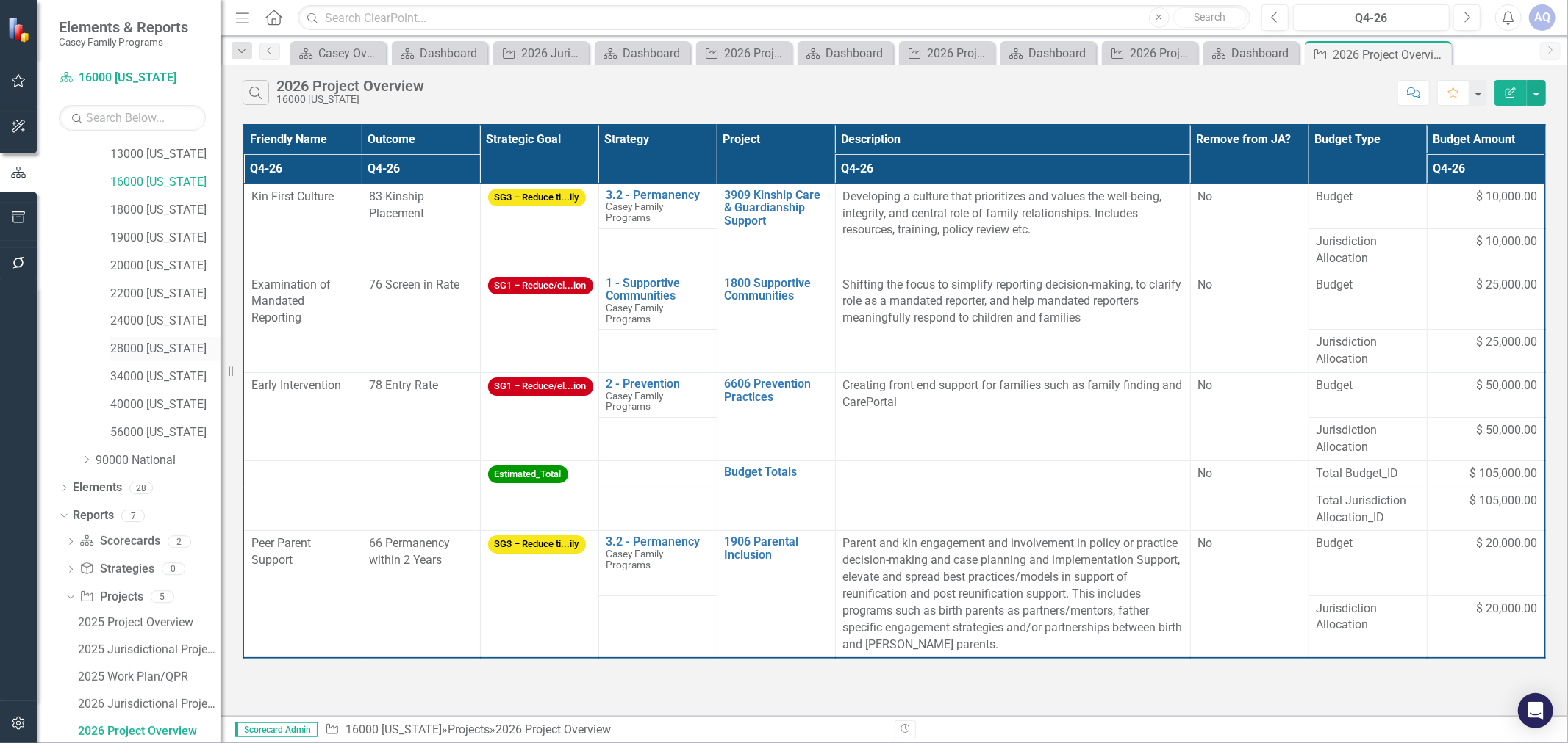
click at [187, 345] on link "28000 [US_STATE]" at bounding box center [164, 349] width 110 height 17
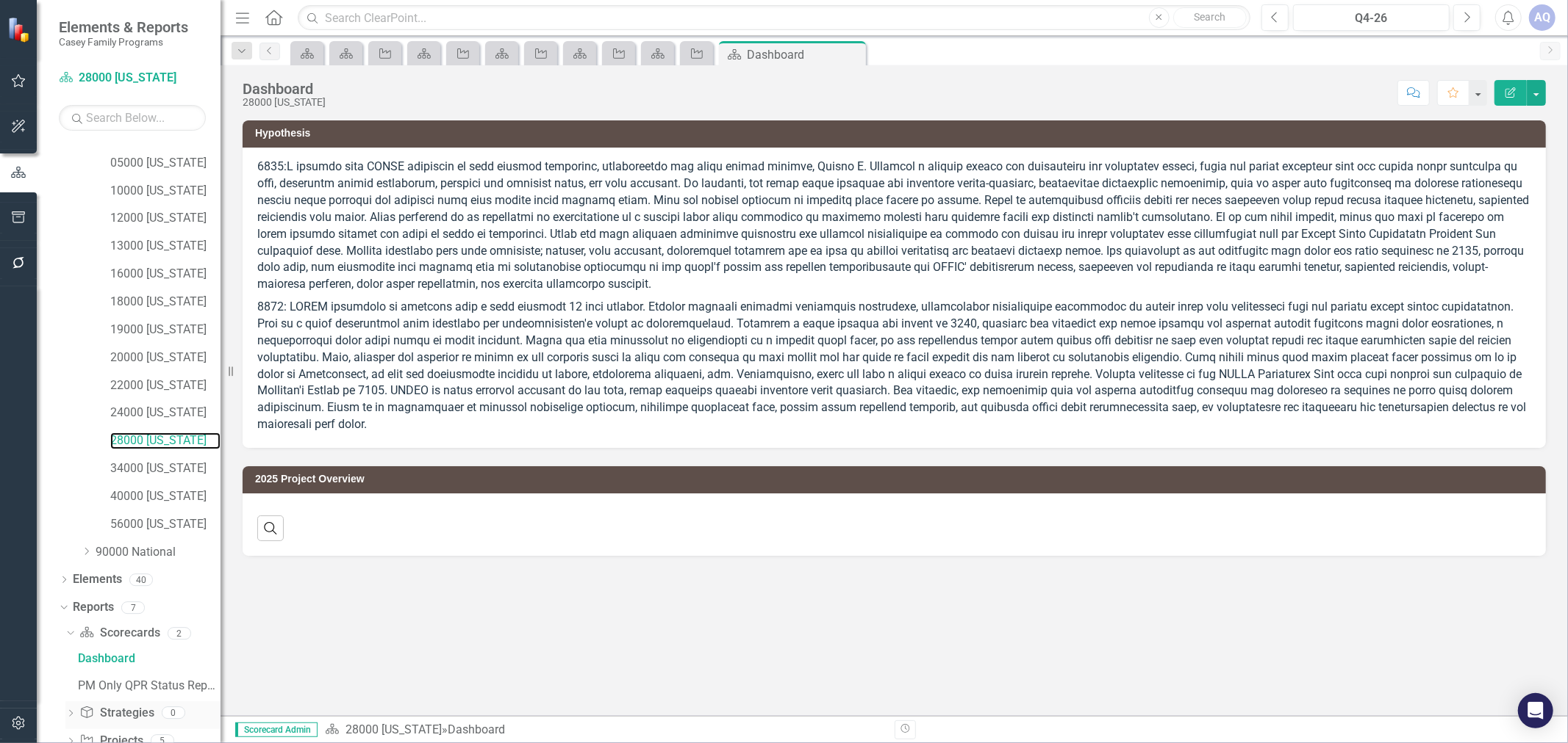
scroll to position [276, 0]
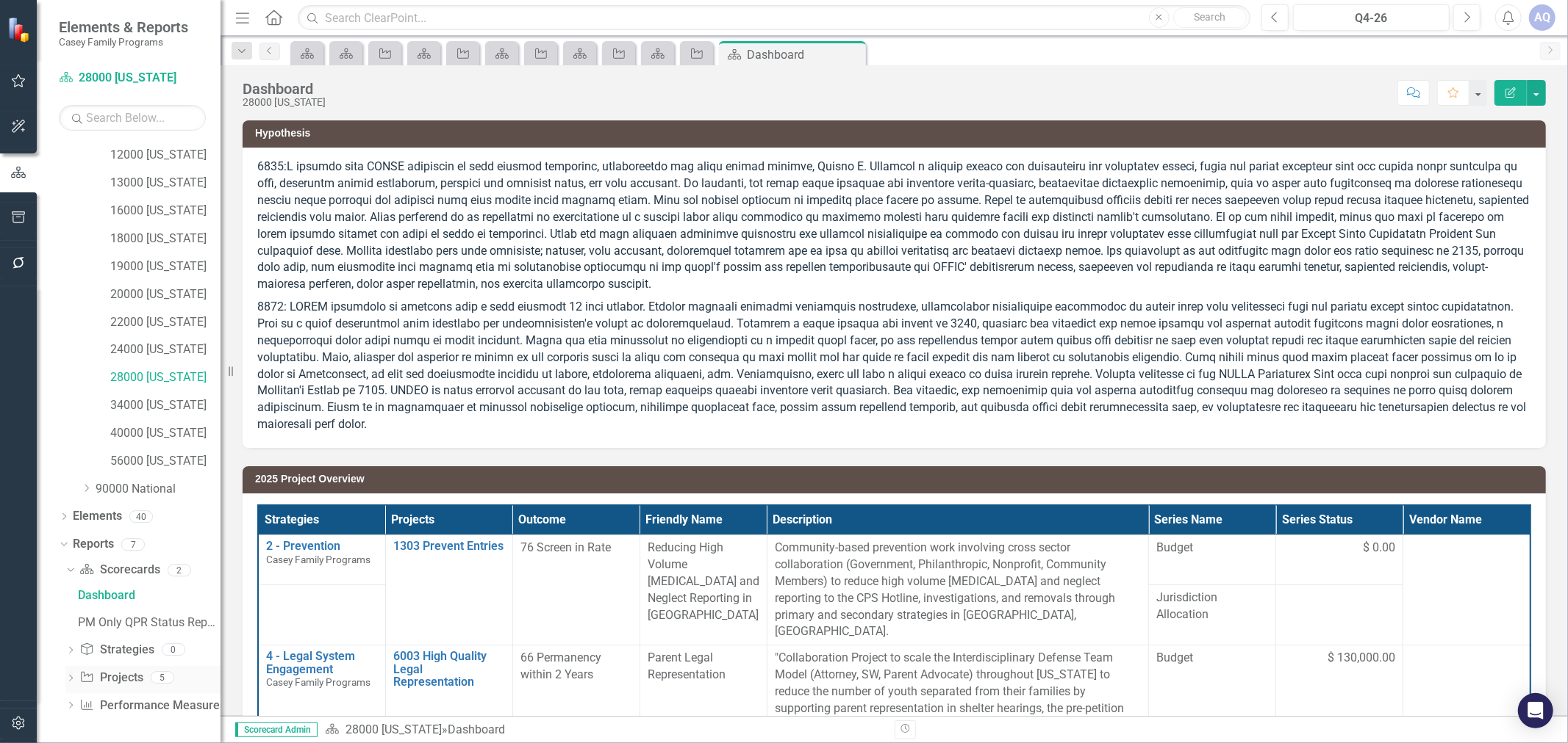
click at [70, 677] on icon "Dropdown" at bounding box center [70, 679] width 10 height 8
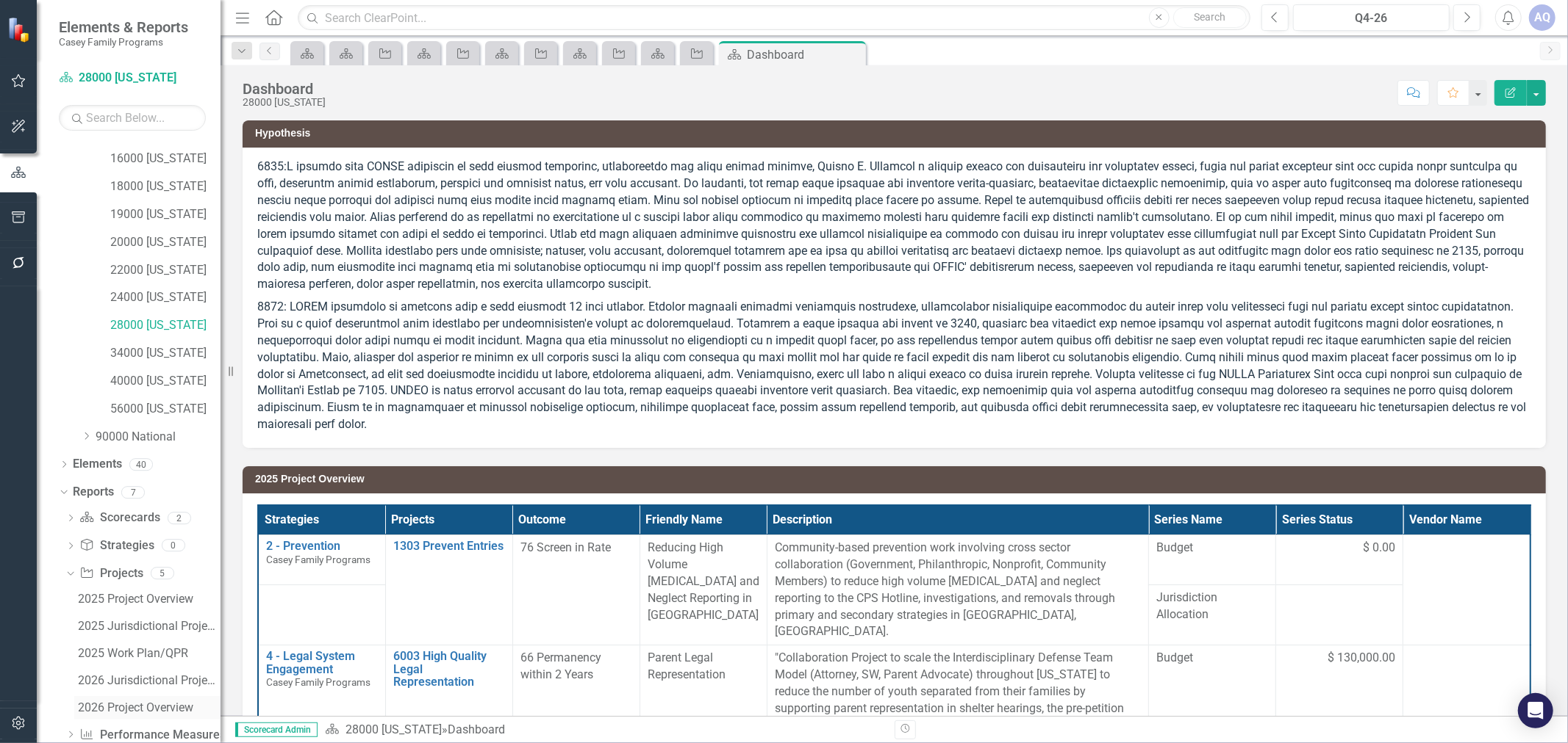
scroll to position [358, 0]
click at [119, 673] on div "2026 Project Overview" at bounding box center [149, 678] width 142 height 13
